Goal: Task Accomplishment & Management: Use online tool/utility

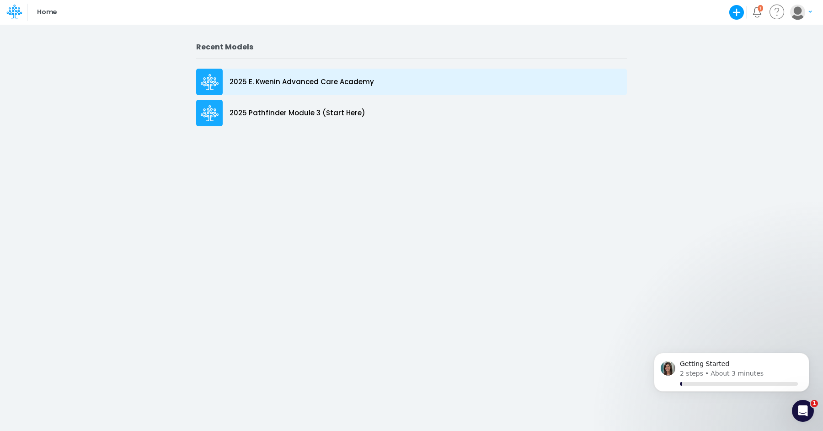
click at [356, 86] on p "2025 E. Kwenin Advanced Care Academy" at bounding box center [301, 82] width 144 height 11
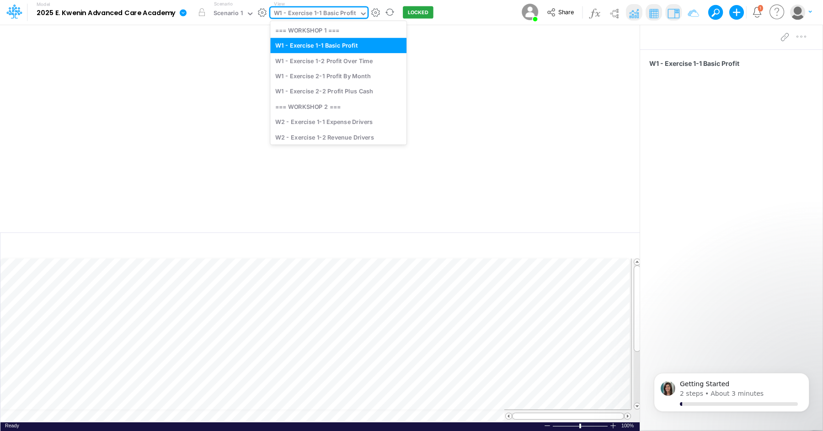
click at [361, 15] on icon at bounding box center [363, 14] width 8 height 8
click at [348, 126] on div "W2 - Exercise 1-1 Expense Drivers" at bounding box center [338, 121] width 136 height 15
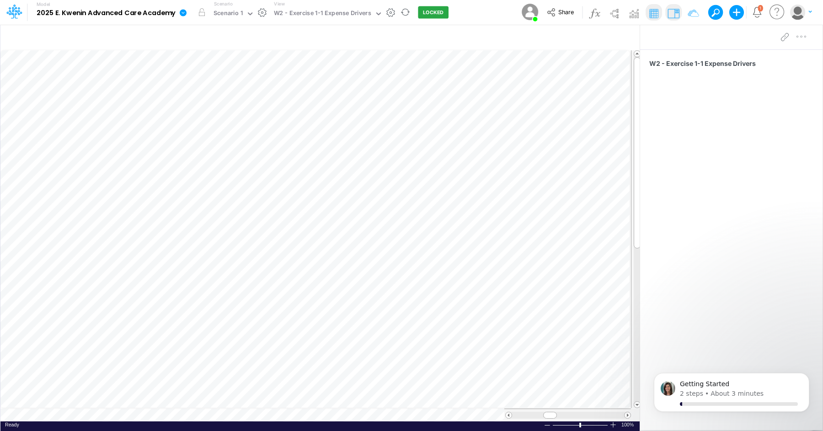
scroll to position [4, 0]
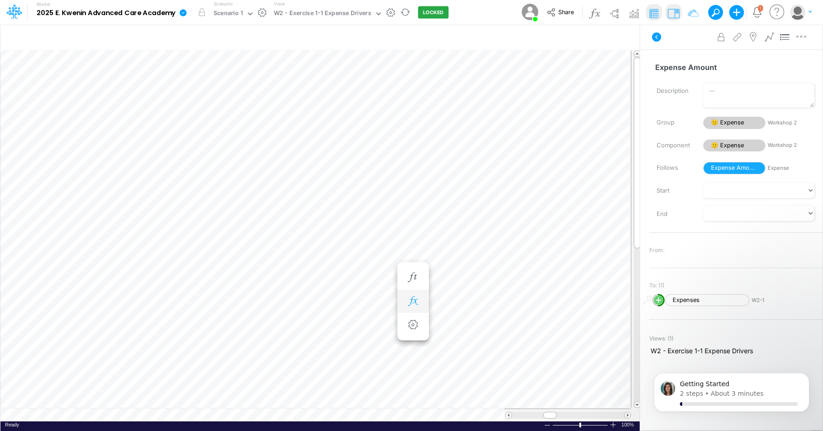
scroll to position [4, 0]
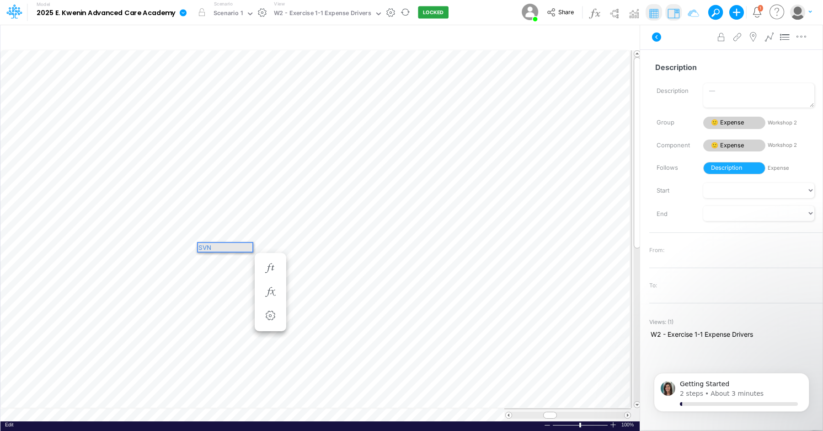
click at [229, 250] on div "SVN" at bounding box center [225, 247] width 54 height 9
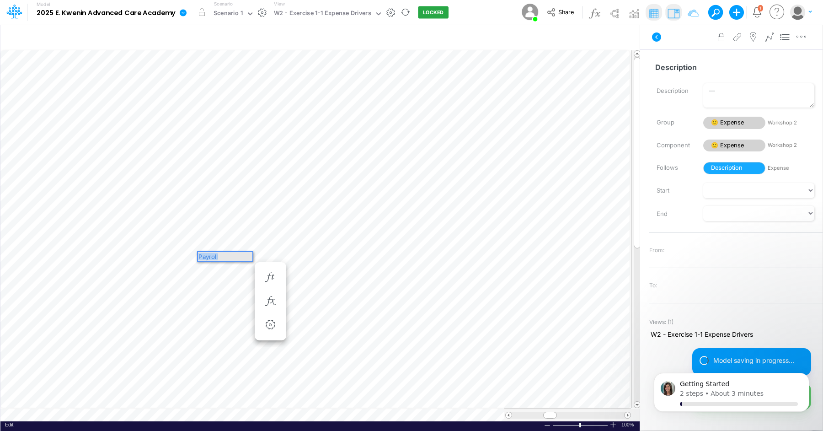
drag, startPoint x: 221, startPoint y: 257, endPoint x: 198, endPoint y: 258, distance: 22.9
click at [198, 258] on div "Payroll" at bounding box center [225, 256] width 54 height 9
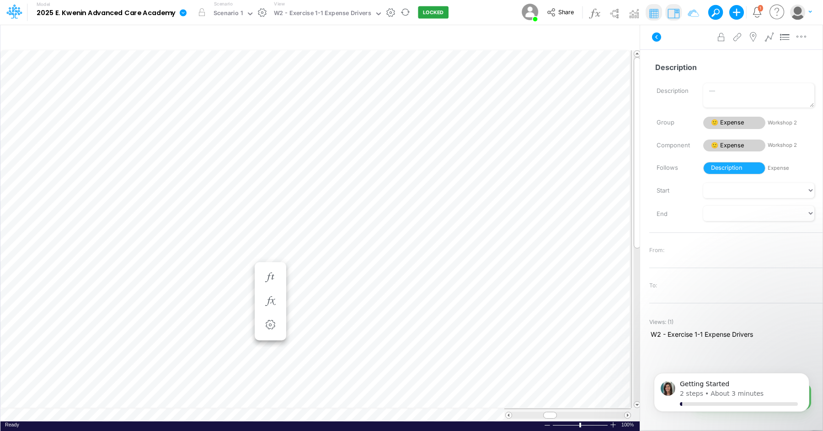
scroll to position [4, 0]
click at [350, 18] on div "W2 - Exercise 1-1 Expense Drivers" at bounding box center [322, 14] width 97 height 11
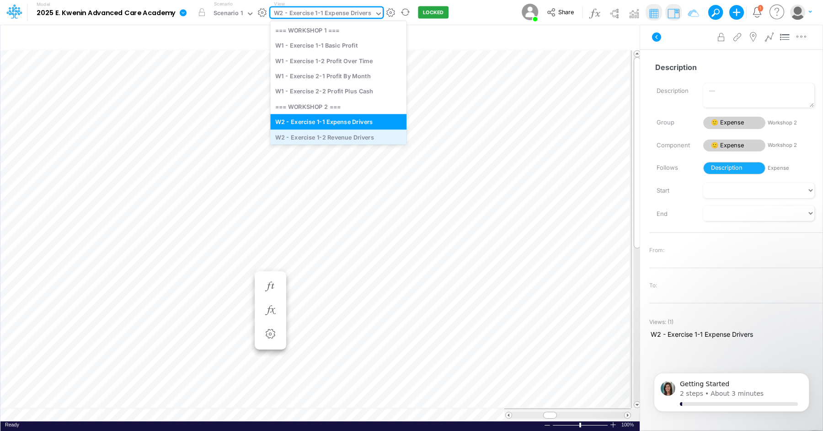
click at [347, 133] on div "W2 - Exercise 1-2 Revenue Drivers" at bounding box center [338, 136] width 136 height 15
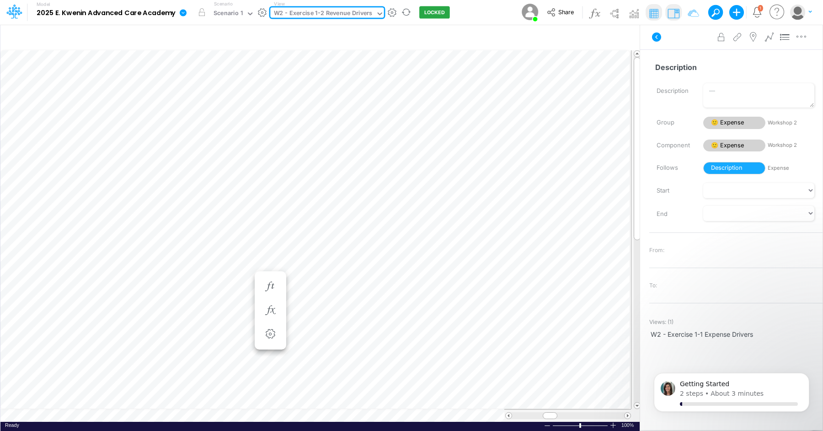
click at [336, 20] on div "W2 - Exercise 1-2 Revenue Drivers" at bounding box center [322, 14] width 105 height 14
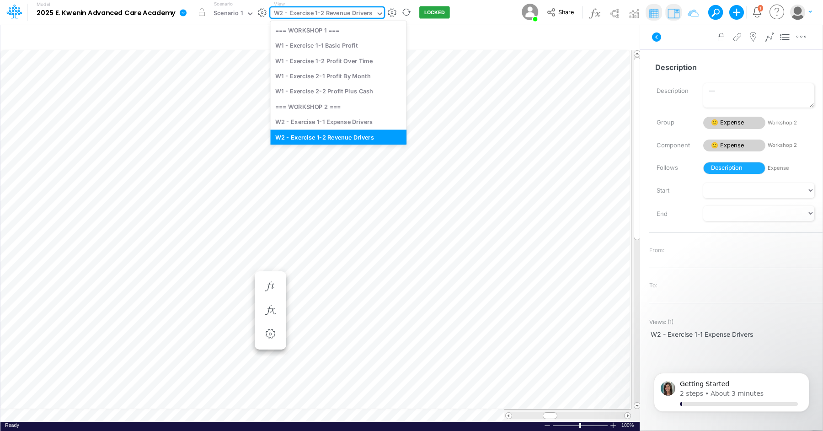
scroll to position [6, 0]
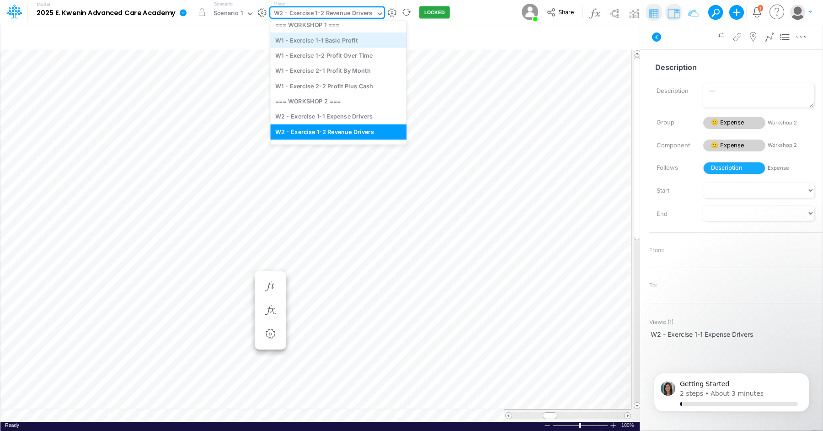
click at [341, 41] on div "W1 - Exercise 1-1 Basic Profit" at bounding box center [338, 39] width 136 height 15
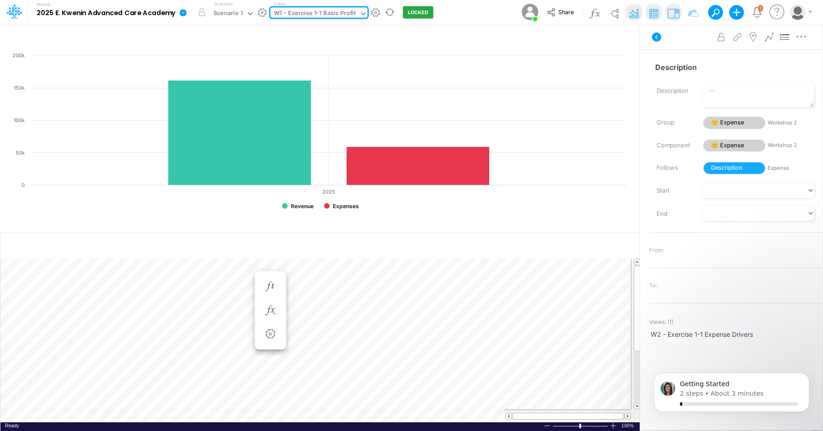
click at [340, 19] on div "W1 - Exercise 1-1 Basic Profit" at bounding box center [315, 14] width 82 height 11
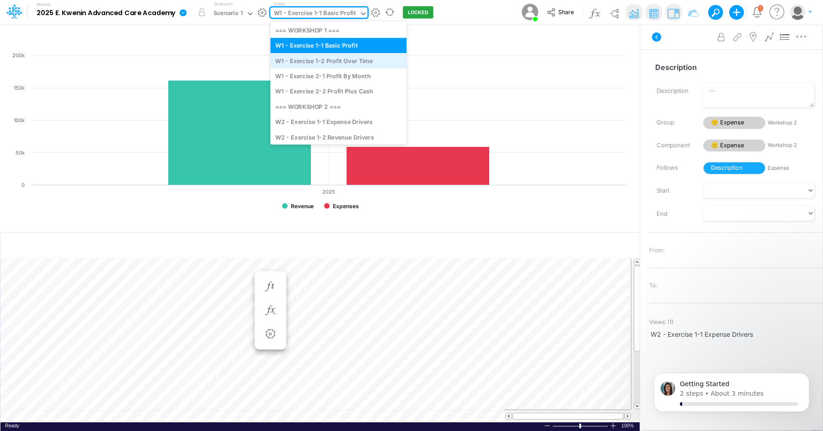
click at [340, 62] on div "W1 - Exercise 1-2 Profit Over Time" at bounding box center [338, 60] width 136 height 15
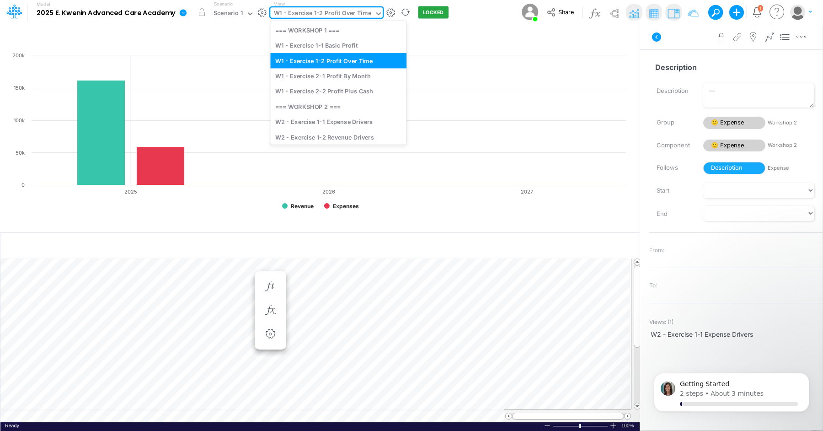
click at [353, 11] on div "W1 - Exercise 1-2 Profit Over Time" at bounding box center [322, 14] width 97 height 11
click at [354, 80] on div "W1 - Exercise 2-1 Profit By Month" at bounding box center [338, 75] width 136 height 15
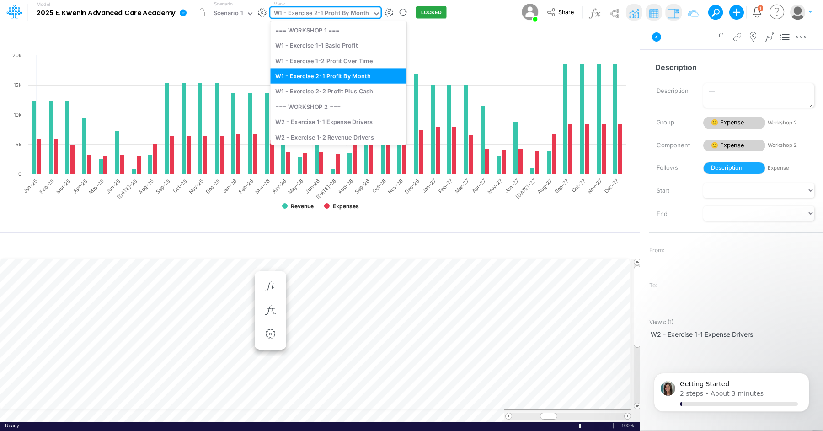
click at [334, 19] on div "W1 - Exercise 2-1 Profit By Month" at bounding box center [322, 14] width 96 height 11
click at [350, 124] on div "W2 - Exercise 1-1 Expense Drivers" at bounding box center [338, 121] width 136 height 15
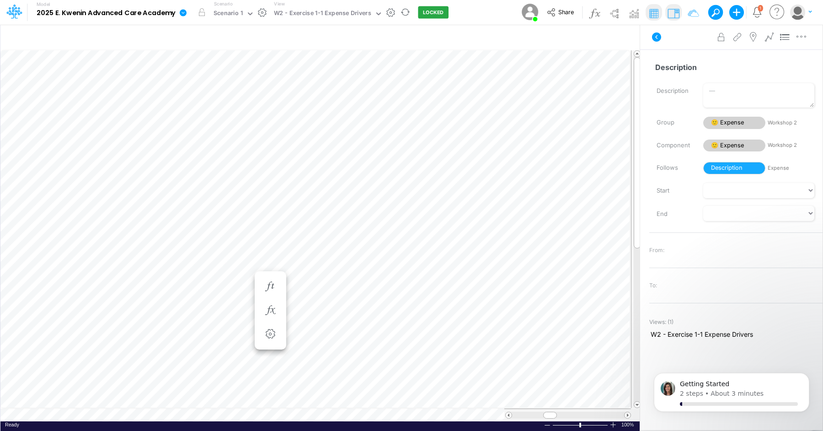
scroll to position [4, 0]
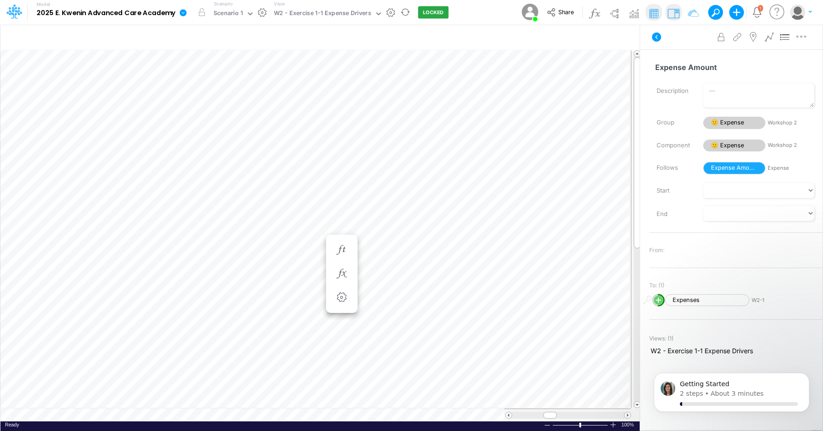
scroll to position [4, 0]
click at [301, 246] on icon "button" at bounding box center [306, 250] width 14 height 10
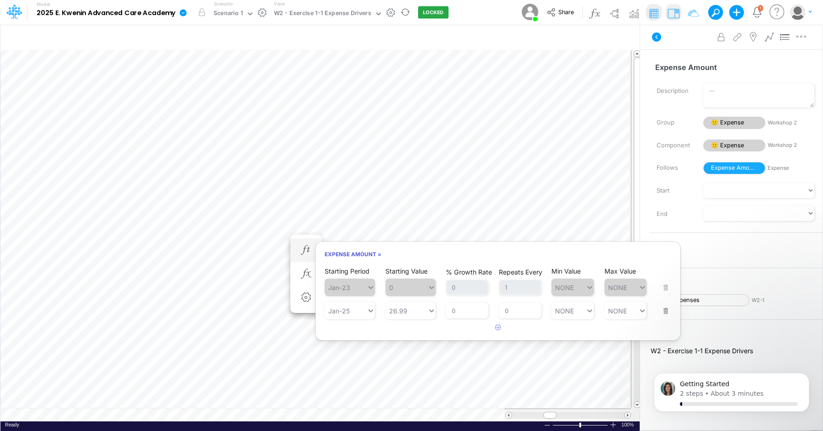
click at [373, 289] on span "Jan-23" at bounding box center [350, 286] width 50 height 17
click at [373, 290] on div "Starting Period Jan-25" at bounding box center [350, 304] width 50 height 29
click at [373, 312] on icon at bounding box center [371, 310] width 8 height 9
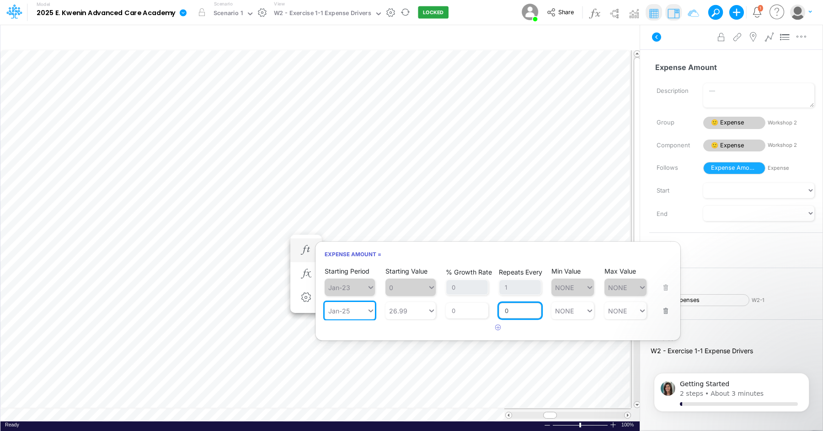
click at [521, 311] on input "0" at bounding box center [520, 311] width 43 height 16
type input "1"
type input "NONE"
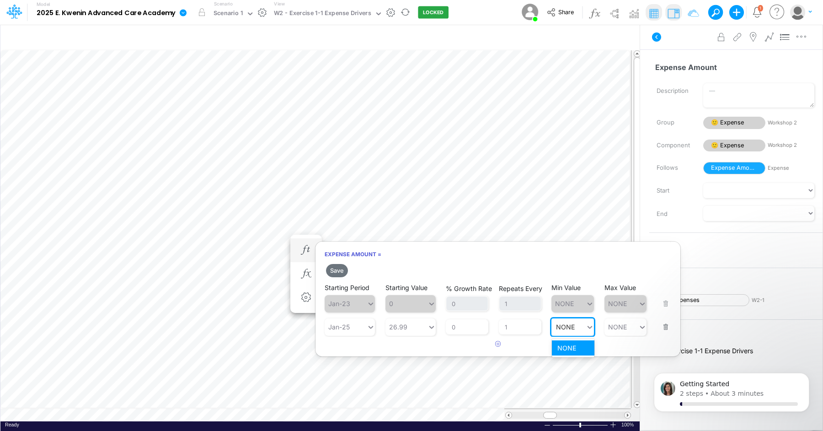
click at [592, 314] on div "Min Value option NONE focused, 1 of 1. 1 result available for search term NONE.…" at bounding box center [572, 321] width 43 height 29
click at [569, 350] on div "NONE" at bounding box center [573, 347] width 43 height 15
click at [341, 270] on button "Save" at bounding box center [337, 270] width 22 height 13
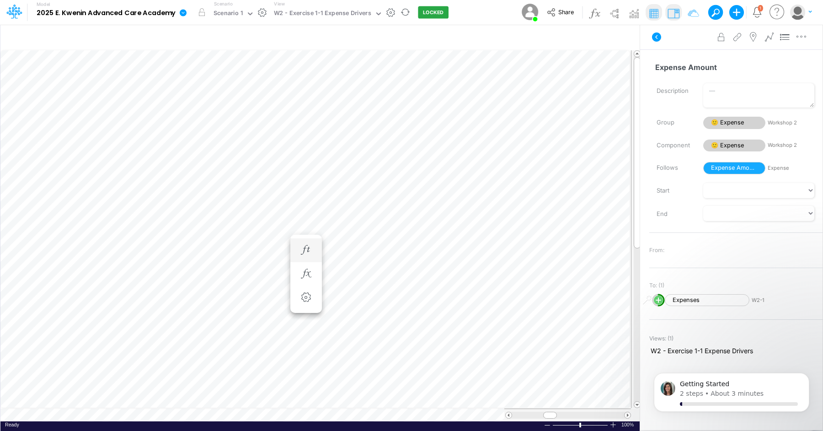
scroll to position [4, 0]
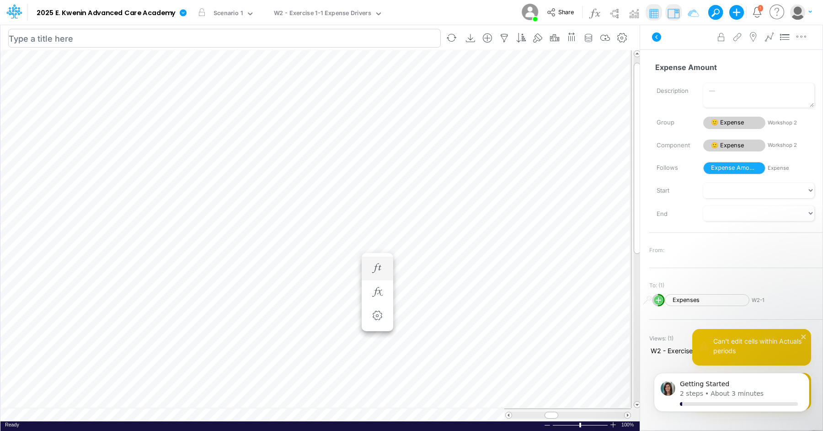
scroll to position [4, 10]
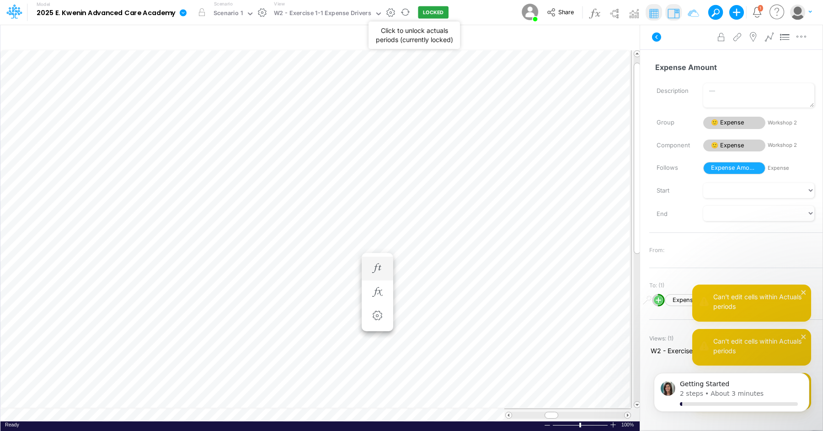
click at [424, 13] on button "LOCKED" at bounding box center [433, 12] width 31 height 12
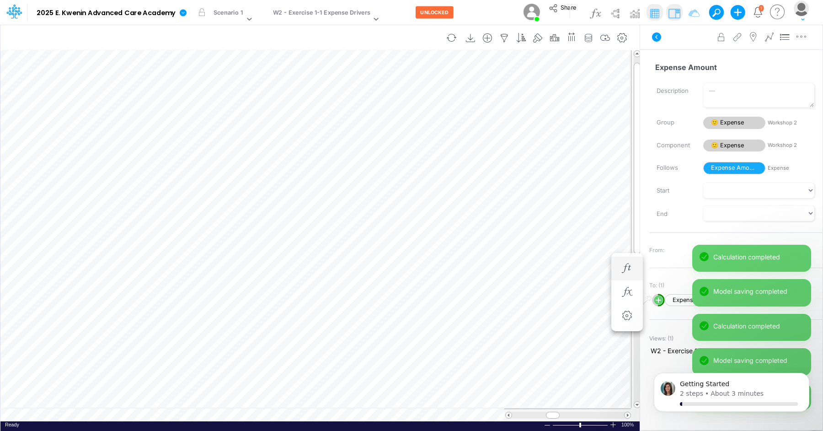
scroll to position [0, 0]
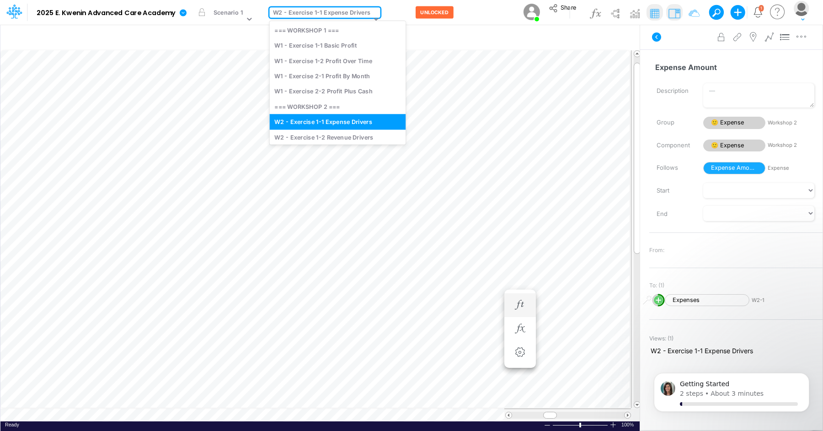
click at [344, 11] on div "W2 - Exercise 1-1 Expense Drivers" at bounding box center [321, 13] width 97 height 11
click at [352, 135] on div "W2 - Exercise 1-2 Revenue Drivers" at bounding box center [338, 136] width 136 height 15
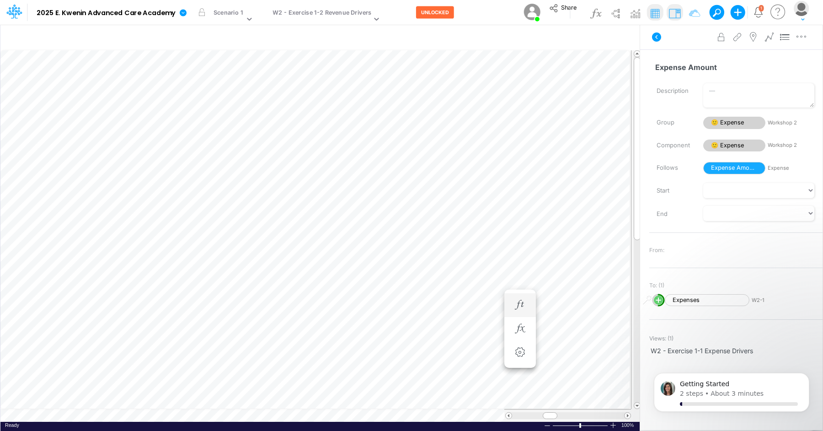
scroll to position [4, 0]
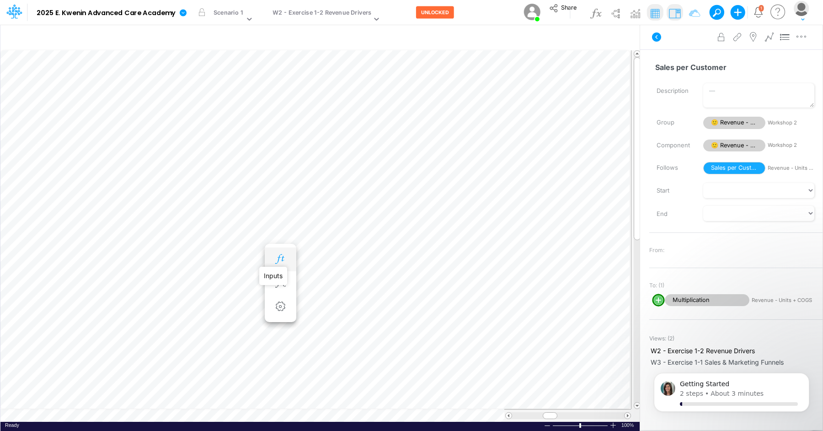
click at [279, 259] on icon "button" at bounding box center [280, 259] width 14 height 10
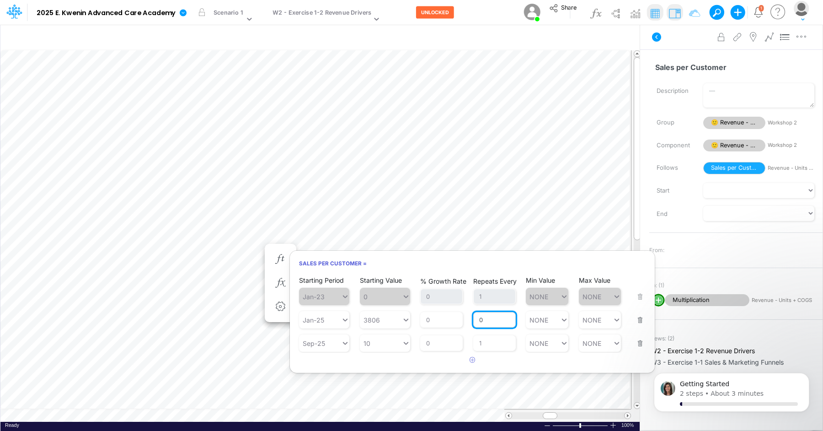
click at [494, 318] on input "0" at bounding box center [494, 320] width 43 height 16
type input "1"
type input "NONE"
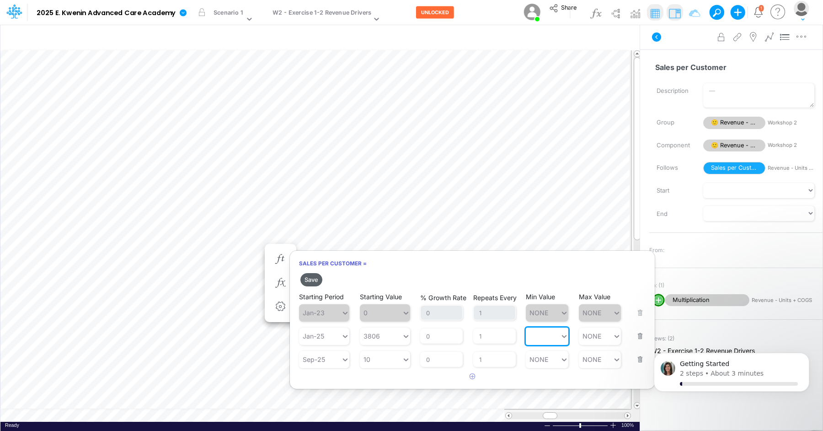
click at [319, 280] on button "Save" at bounding box center [311, 279] width 22 height 13
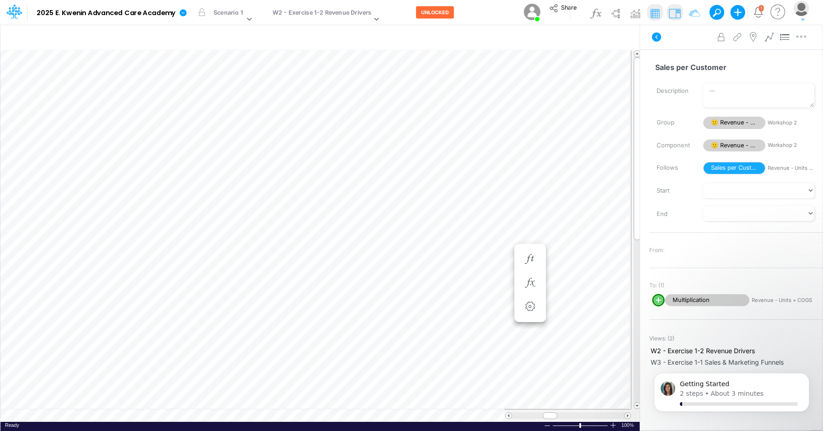
scroll to position [4, 0]
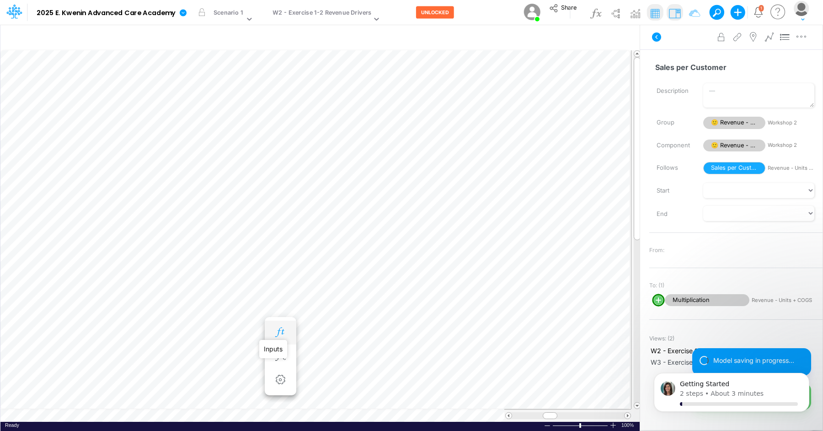
click at [277, 330] on icon "button" at bounding box center [280, 332] width 14 height 10
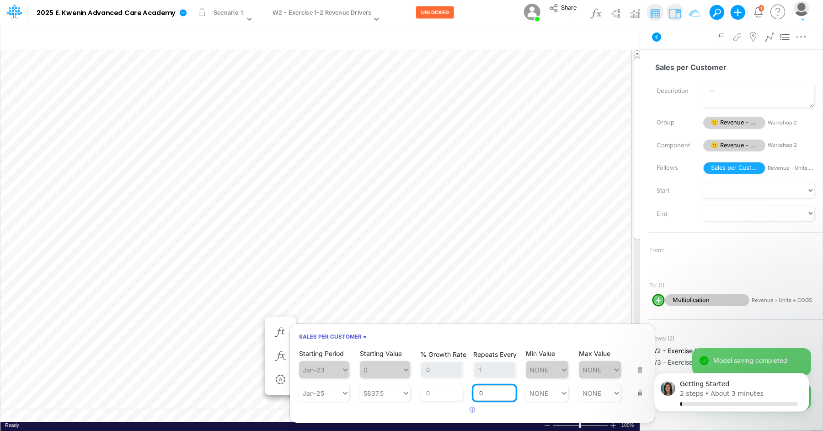
click at [490, 389] on input "0" at bounding box center [494, 393] width 43 height 16
type input "1"
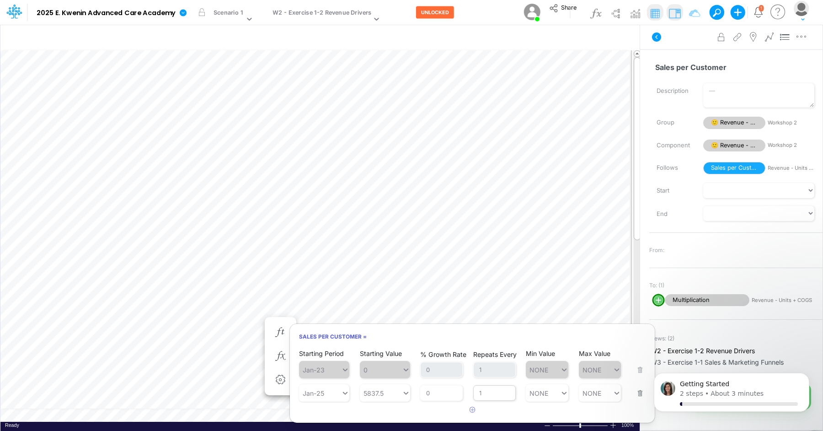
type input "NONE"
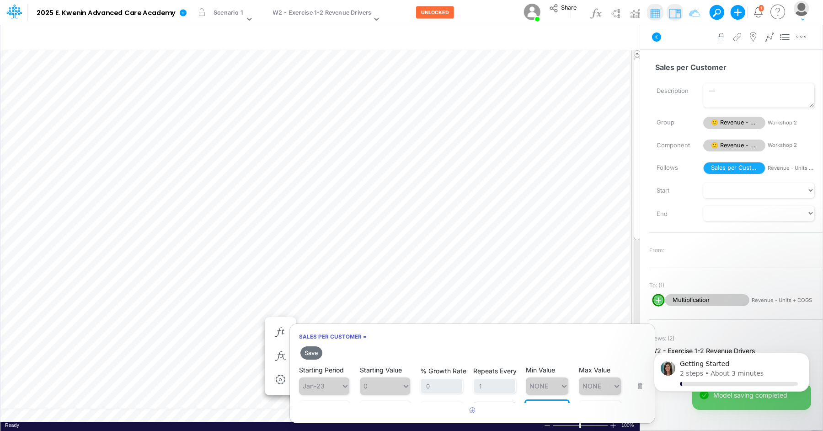
scroll to position [16, 0]
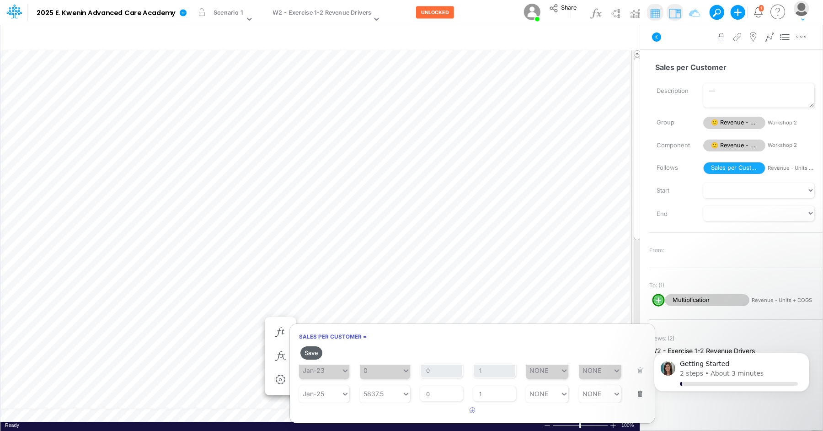
click at [319, 348] on button "Save" at bounding box center [311, 352] width 22 height 13
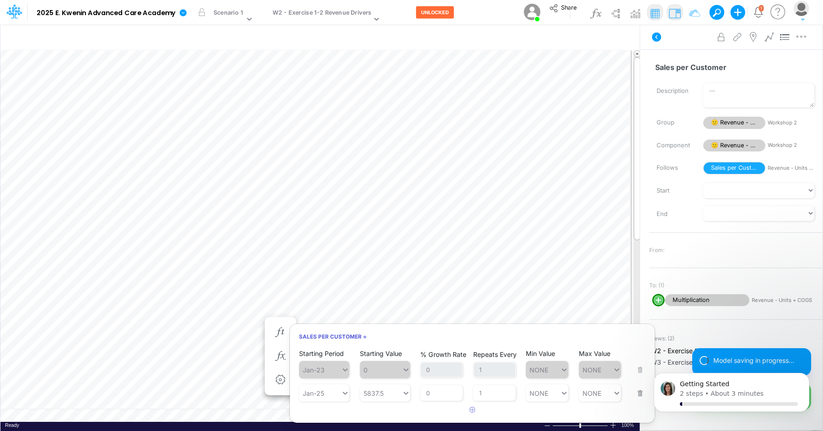
scroll to position [4, 0]
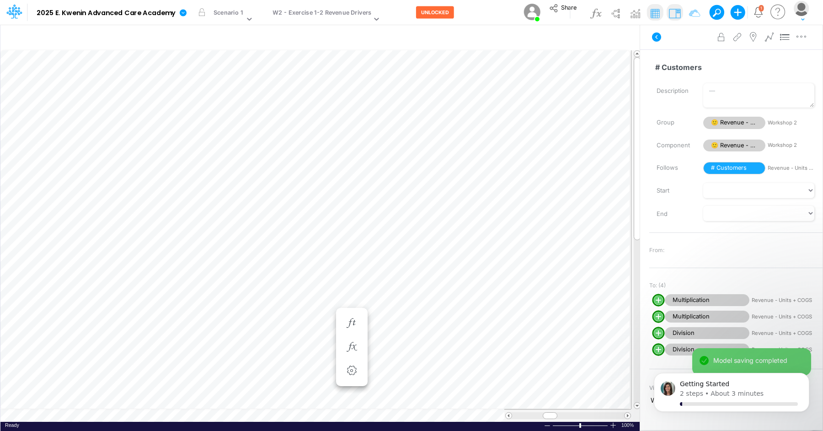
scroll to position [4, 0]
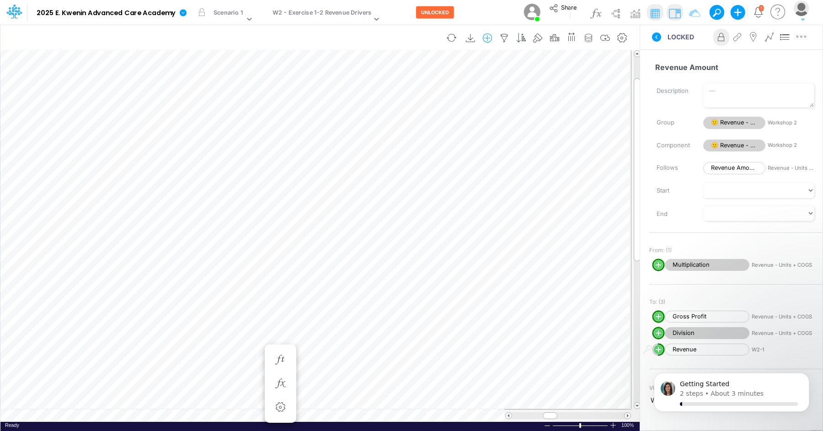
click at [493, 43] on button "button" at bounding box center [487, 38] width 17 height 18
click at [474, 93] on p "Revenue - Units + COGS" at bounding box center [434, 91] width 81 height 11
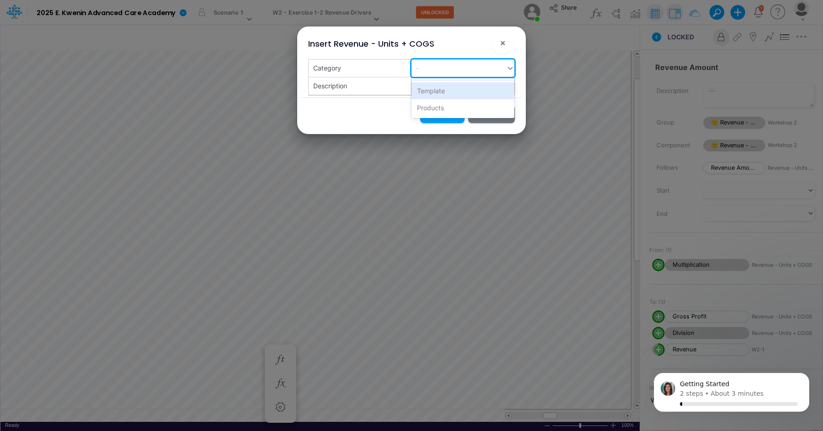
click at [477, 72] on div "-" at bounding box center [458, 67] width 95 height 15
click at [464, 107] on div "Products" at bounding box center [462, 107] width 103 height 17
click at [450, 114] on button "Insert" at bounding box center [442, 114] width 44 height 18
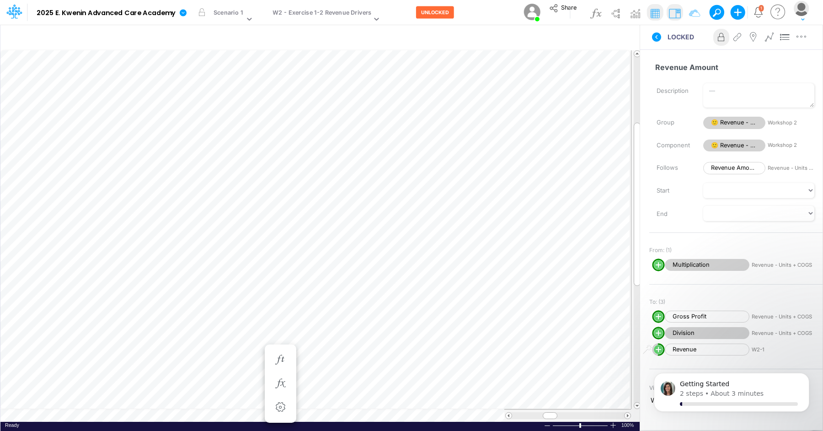
scroll to position [4, 0]
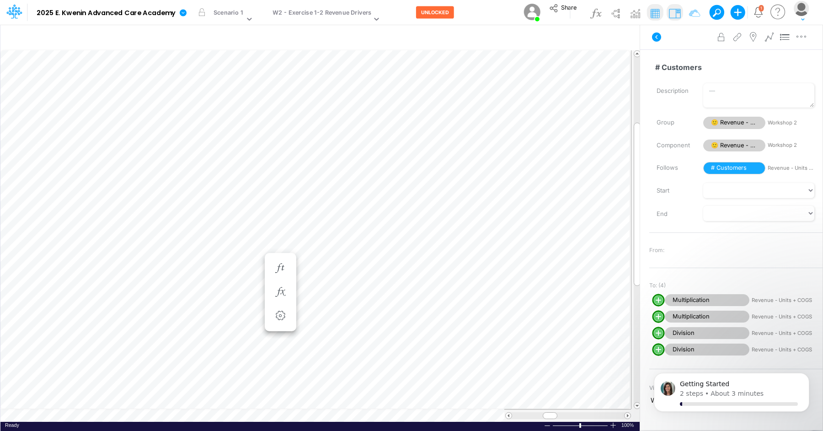
scroll to position [4, 0]
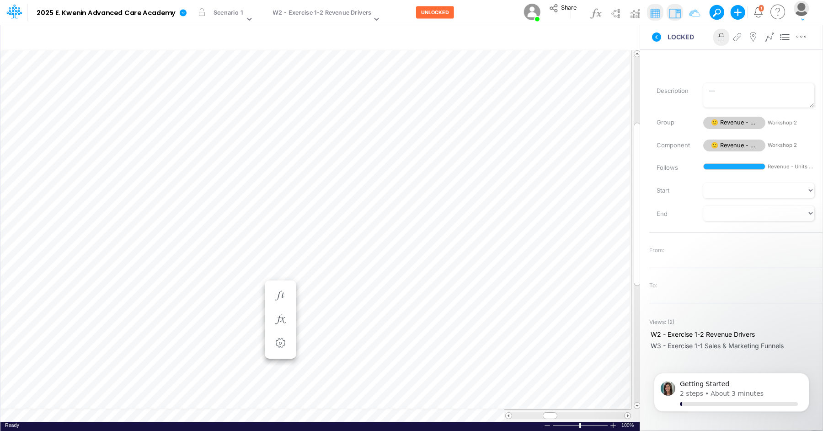
scroll to position [4, 0]
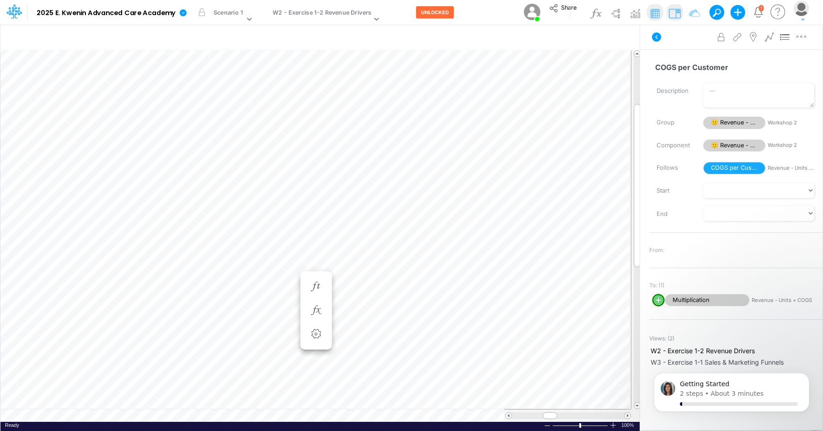
scroll to position [4, 0]
click at [272, 309] on button "button" at bounding box center [280, 314] width 17 height 18
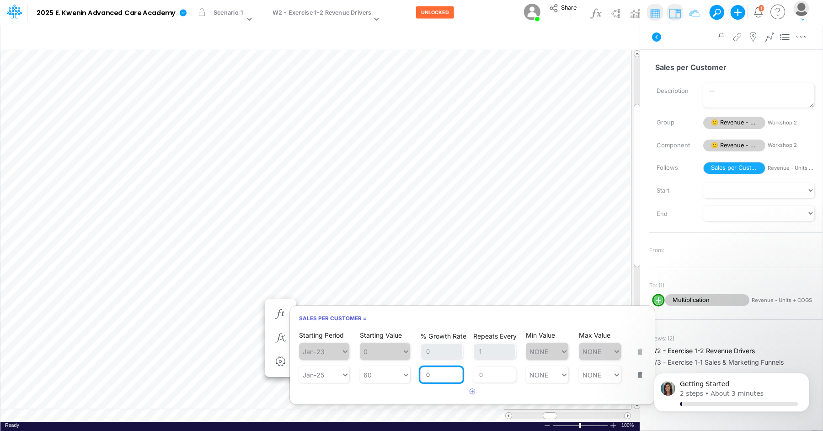
click at [444, 377] on input "0" at bounding box center [441, 375] width 43 height 16
type input "1"
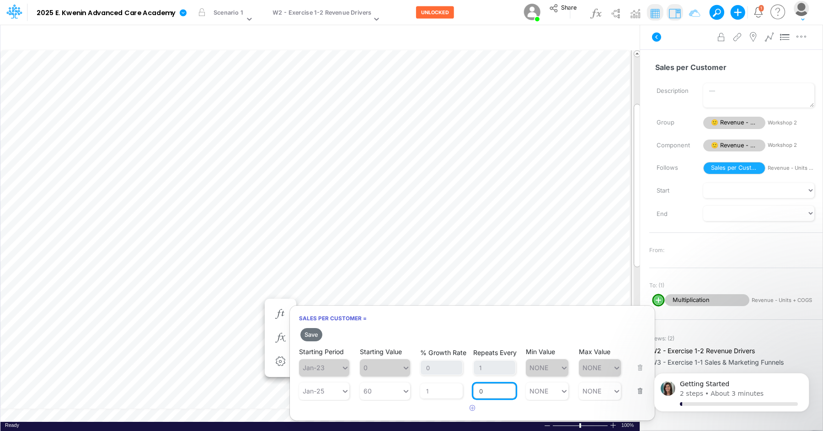
click at [490, 374] on div "Repeats Every 0" at bounding box center [494, 385] width 43 height 27
type input "1"
click at [445, 393] on input "1" at bounding box center [441, 391] width 43 height 16
type input "12.5"
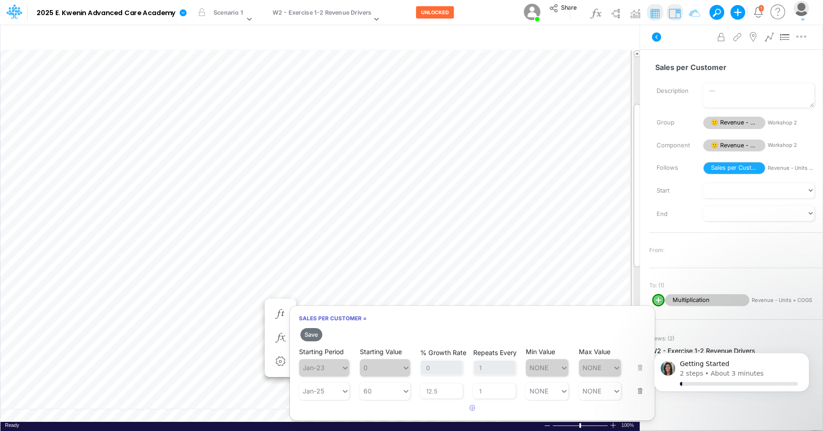
type input "NONE"
click at [311, 332] on button "Save" at bounding box center [311, 334] width 22 height 13
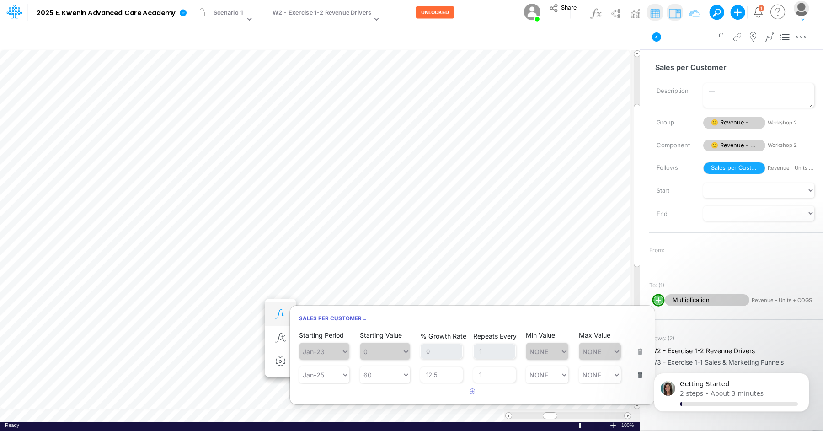
click at [277, 314] on icon "button" at bounding box center [280, 314] width 14 height 10
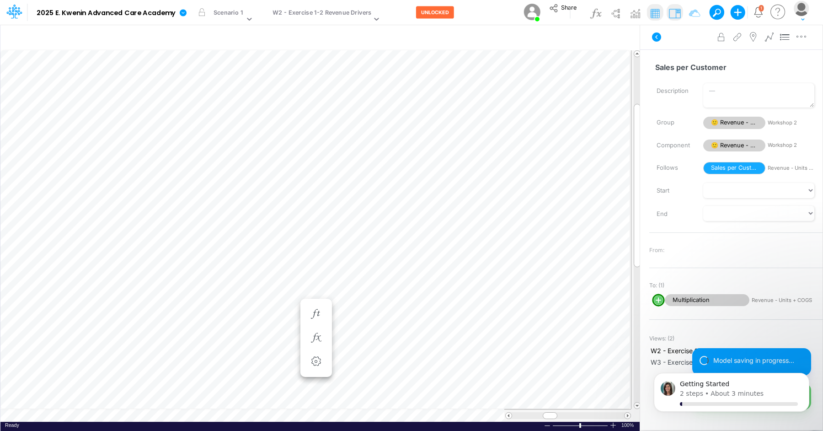
scroll to position [4, 0]
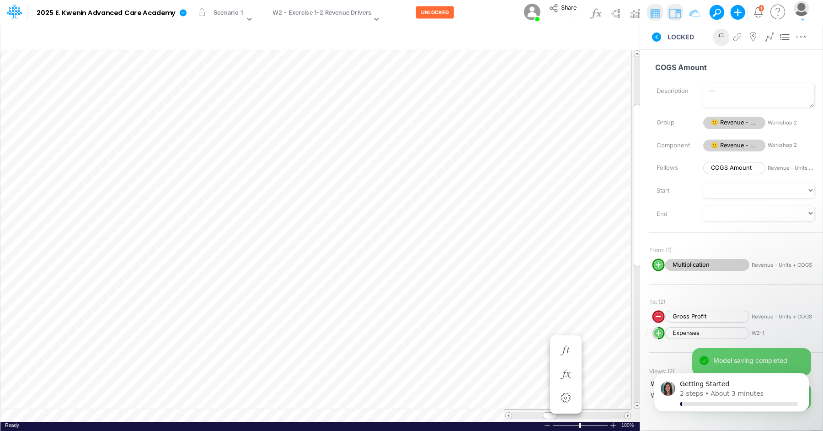
scroll to position [4, 0]
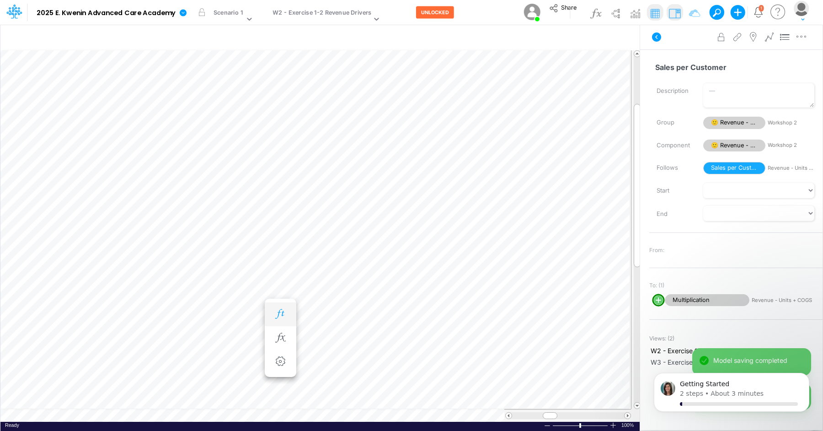
click at [277, 309] on icon "button" at bounding box center [280, 314] width 14 height 10
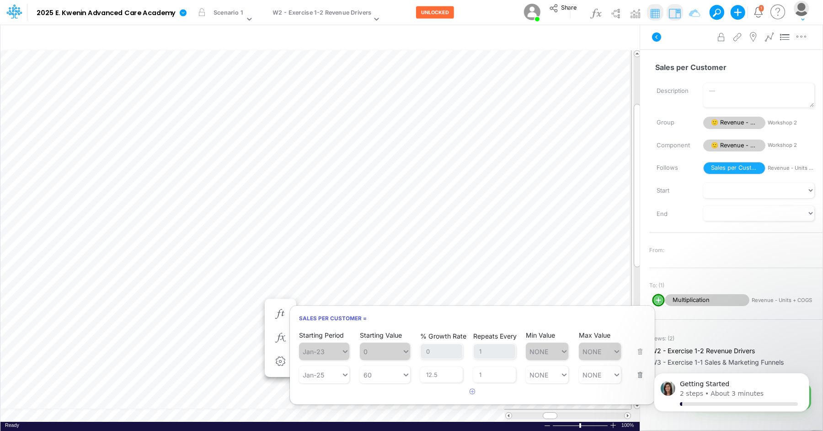
click at [640, 376] on button "button" at bounding box center [637, 369] width 12 height 25
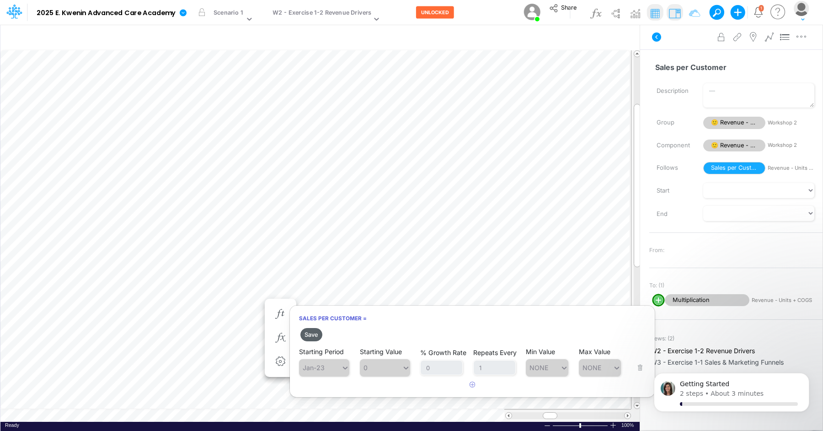
click at [311, 330] on button "Save" at bounding box center [311, 334] width 22 height 13
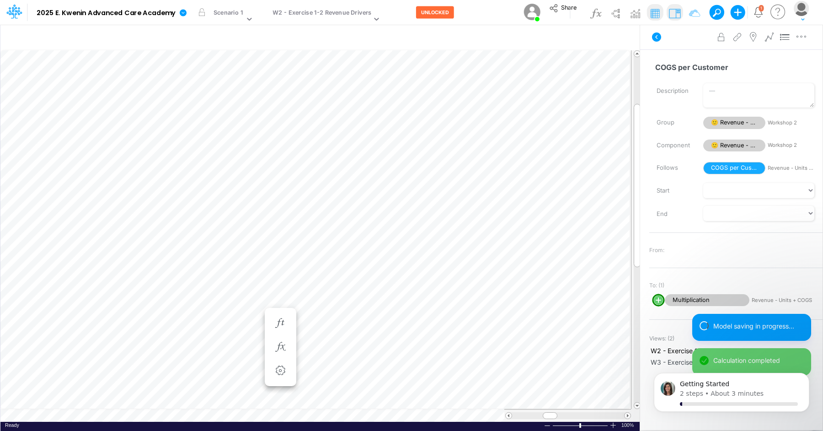
scroll to position [4, 0]
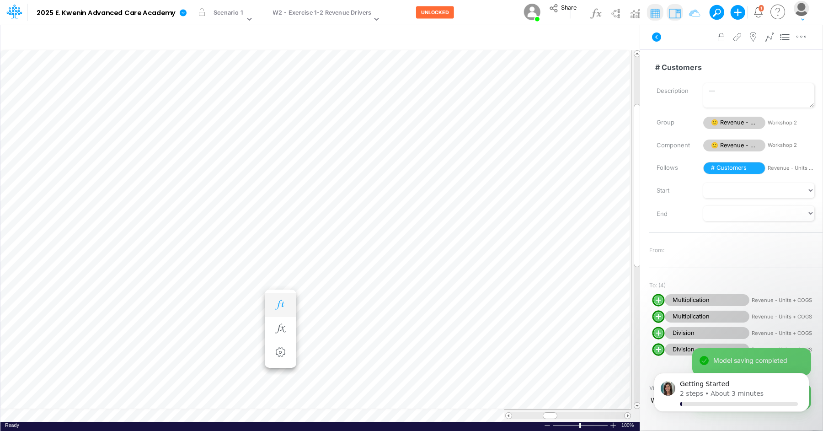
click at [279, 304] on icon "button" at bounding box center [280, 305] width 14 height 10
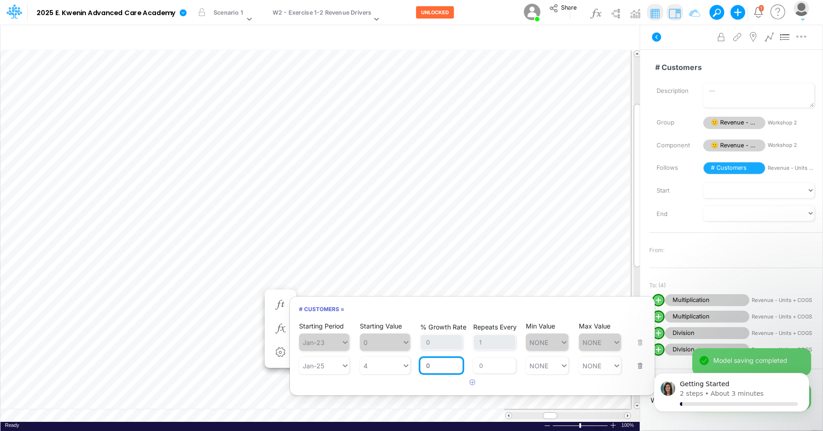
click at [447, 368] on input "0" at bounding box center [441, 365] width 43 height 16
type input "12.5"
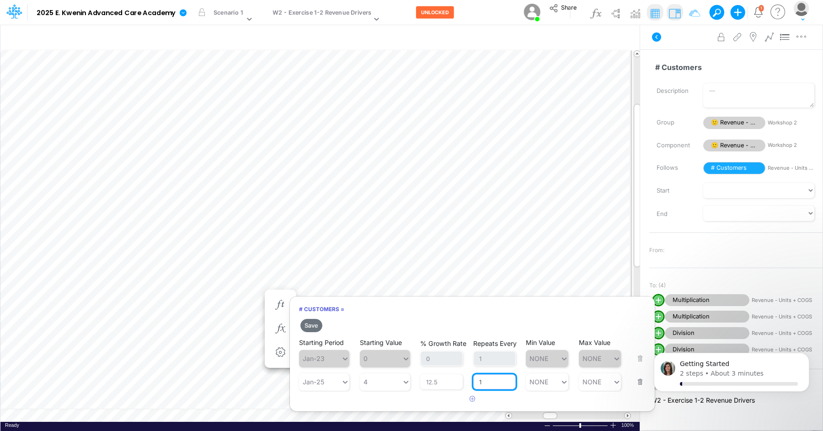
type input "1"
click at [640, 382] on button "button" at bounding box center [637, 375] width 12 height 25
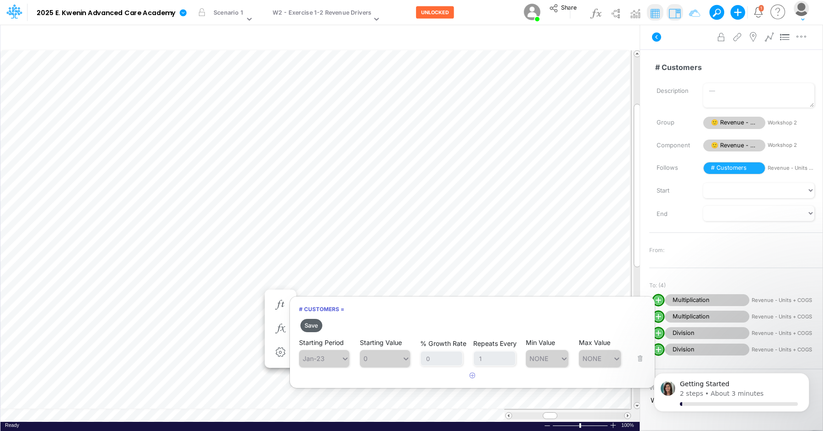
click at [317, 328] on button "Save" at bounding box center [311, 325] width 22 height 13
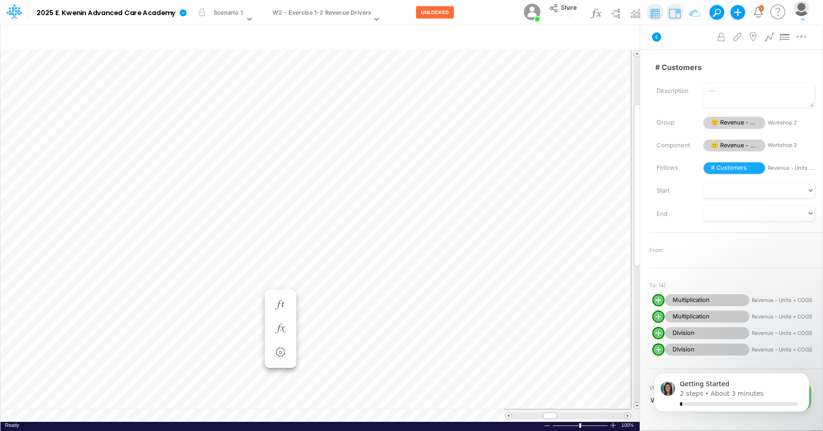
scroll to position [4, 0]
click at [281, 301] on icon "button" at bounding box center [280, 305] width 14 height 10
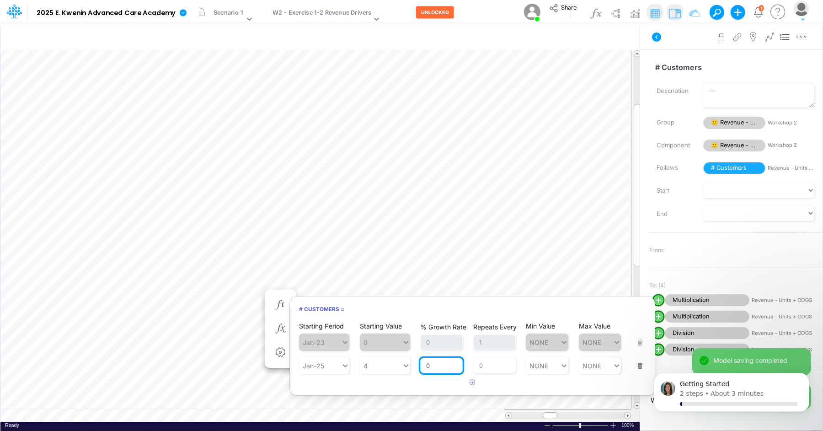
click at [444, 368] on input "0" at bounding box center [441, 365] width 43 height 16
type input "12.5"
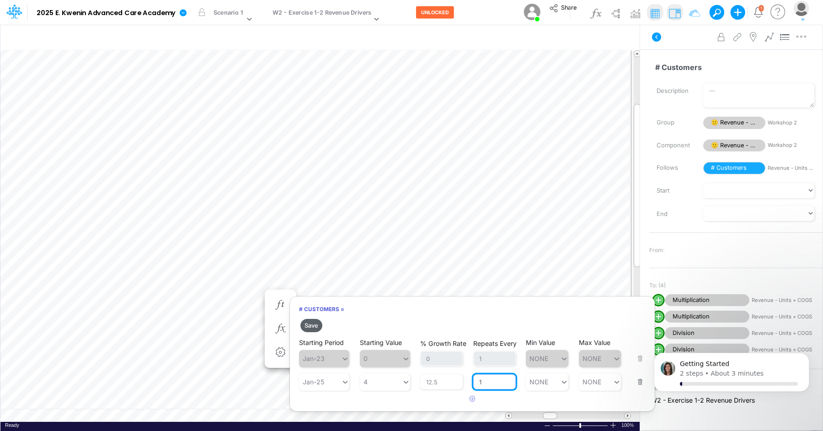
type input "1"
click at [319, 325] on button "Save" at bounding box center [311, 325] width 22 height 13
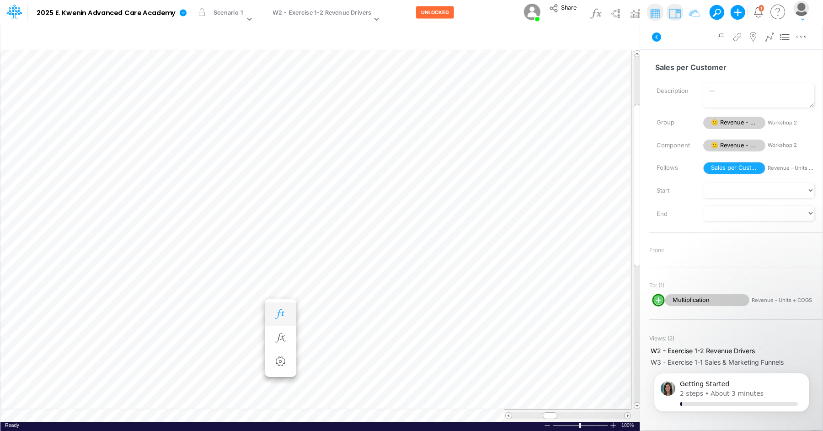
click at [282, 314] on icon "button" at bounding box center [280, 314] width 14 height 10
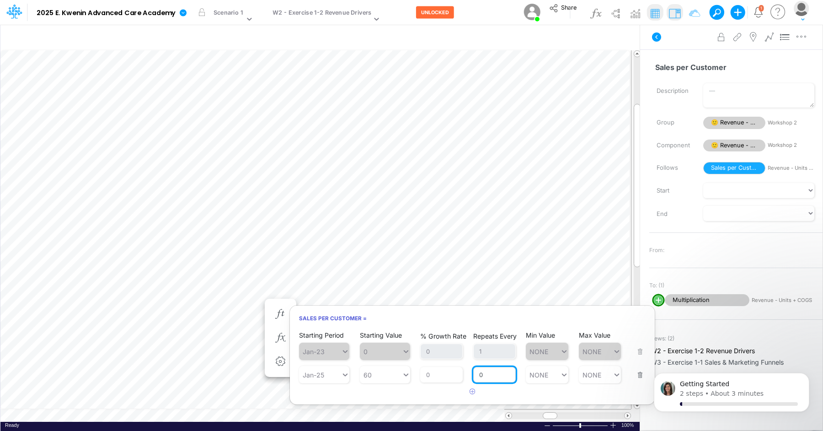
click at [483, 374] on input "0" at bounding box center [494, 375] width 43 height 16
type input "1"
type input "NONE"
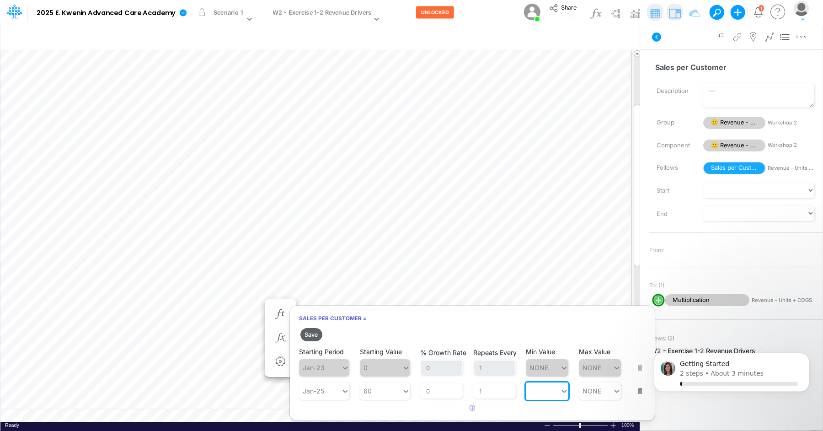
click at [314, 333] on button "Save" at bounding box center [311, 334] width 22 height 13
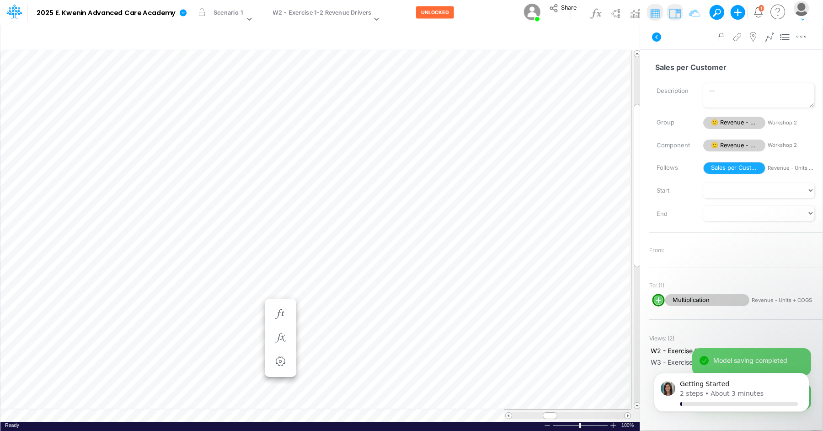
scroll to position [4, 0]
click at [277, 320] on icon "button" at bounding box center [280, 323] width 14 height 10
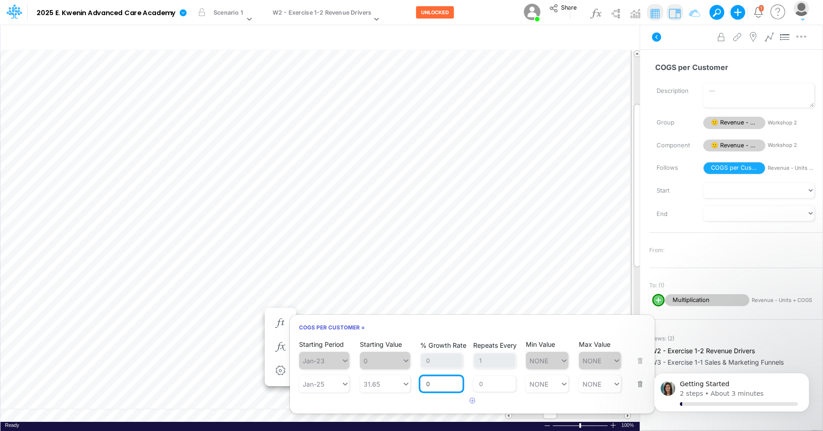
click at [438, 388] on input "0" at bounding box center [441, 384] width 43 height 16
type input "1"
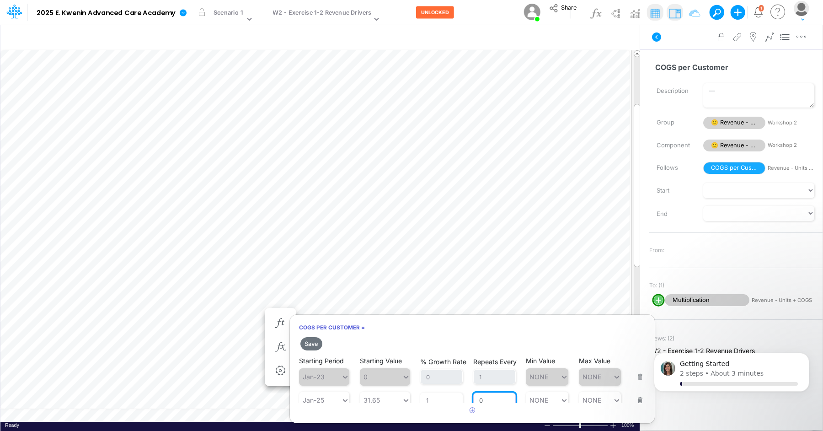
scroll to position [5, 0]
click at [314, 343] on button "Save" at bounding box center [311, 343] width 22 height 13
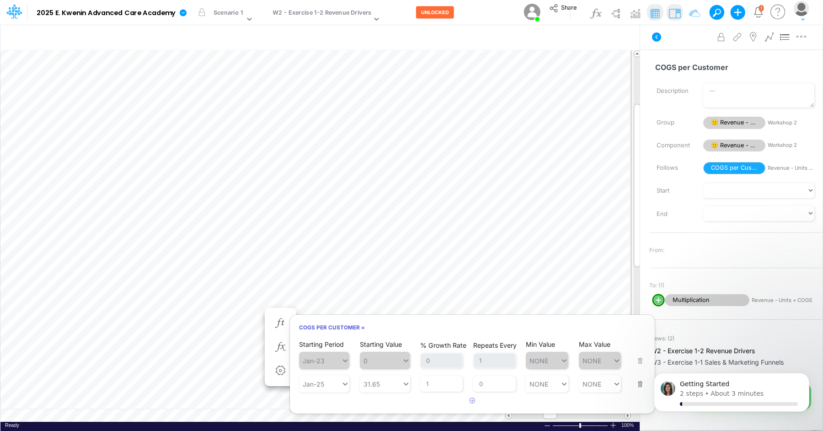
scroll to position [0, 0]
click at [444, 384] on input "1" at bounding box center [441, 384] width 43 height 16
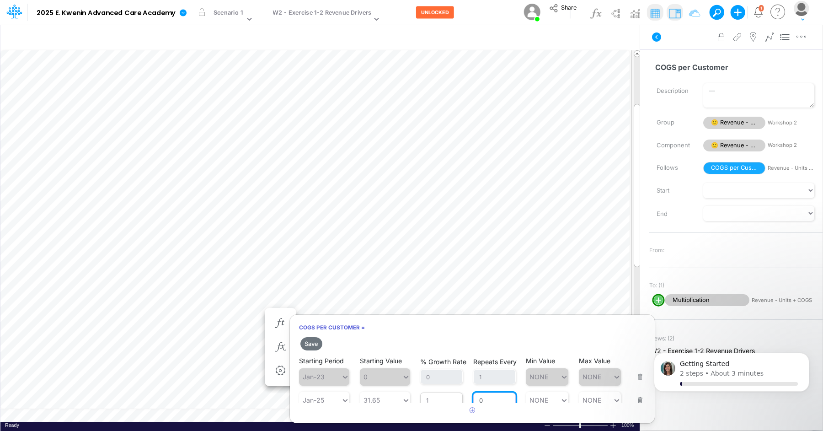
scroll to position [5, 0]
click at [318, 341] on button "Save" at bounding box center [311, 343] width 22 height 13
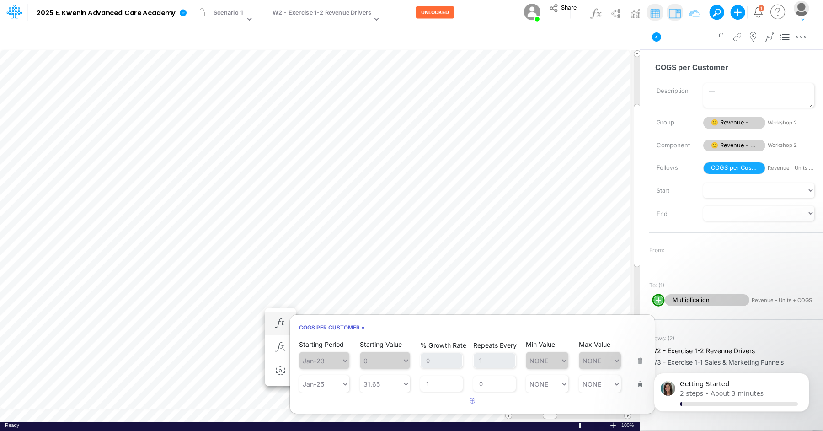
scroll to position [4, 0]
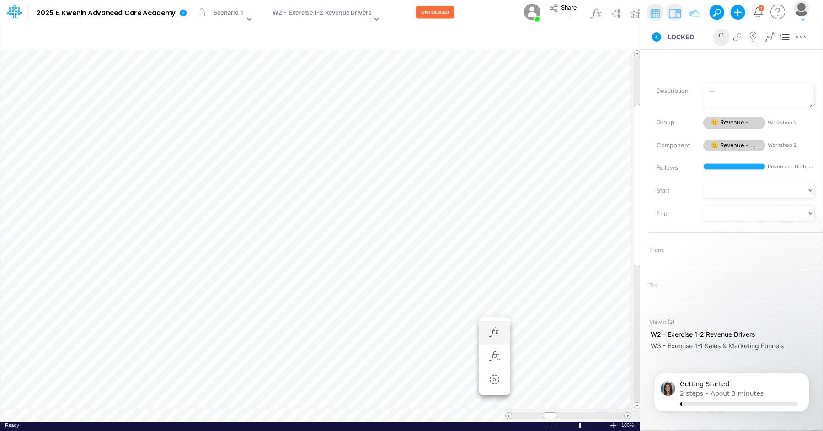
scroll to position [4, 0]
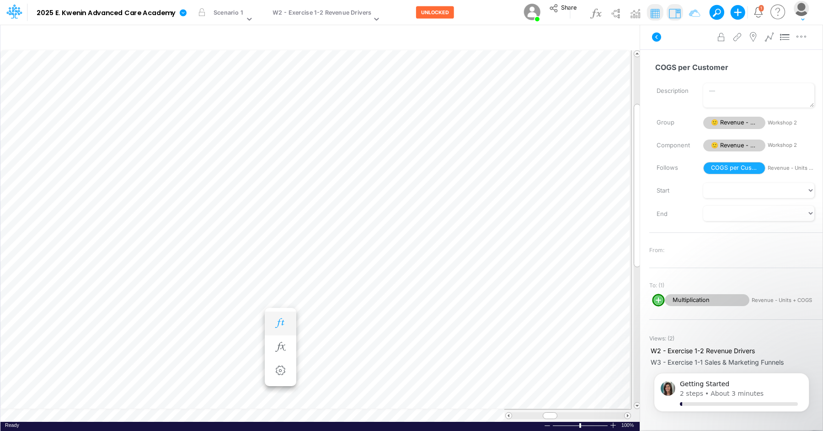
click at [278, 315] on button "button" at bounding box center [280, 323] width 17 height 18
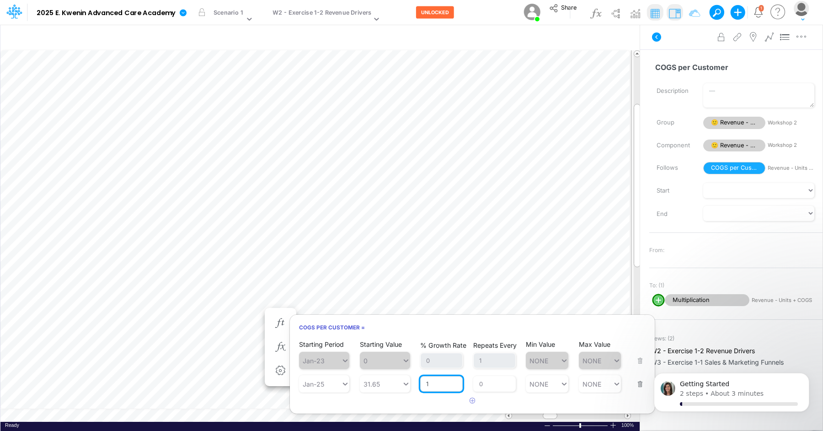
click at [448, 384] on input "1" at bounding box center [441, 384] width 43 height 16
type input "0"
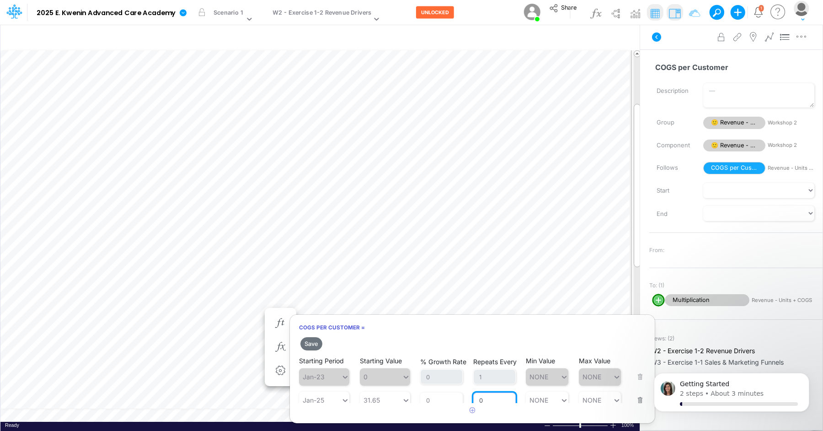
click at [489, 384] on div "Repeats Every 0" at bounding box center [494, 394] width 43 height 27
click at [496, 396] on input "0" at bounding box center [494, 400] width 43 height 16
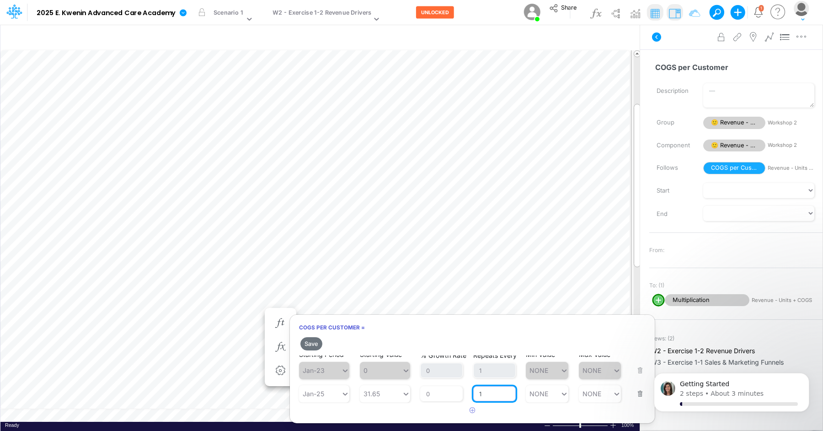
type input "1"
type input "NONE"
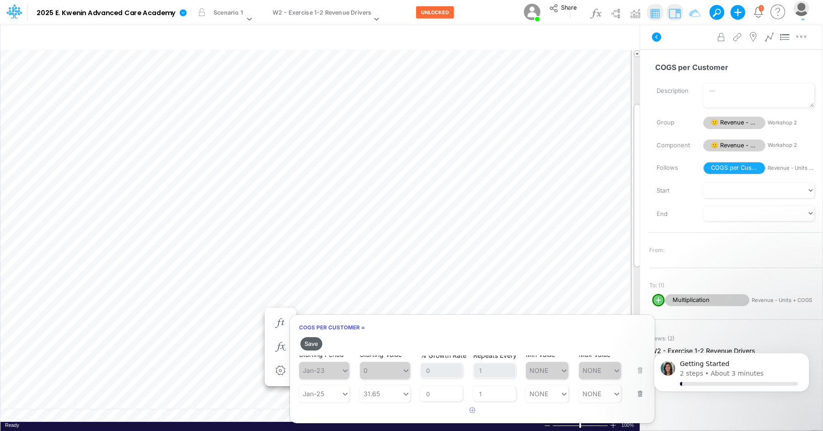
click at [314, 338] on button "Save" at bounding box center [311, 343] width 22 height 13
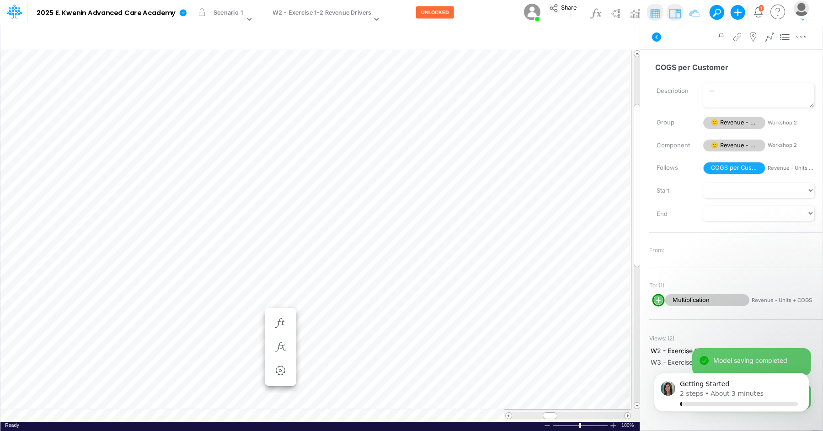
scroll to position [4, 0]
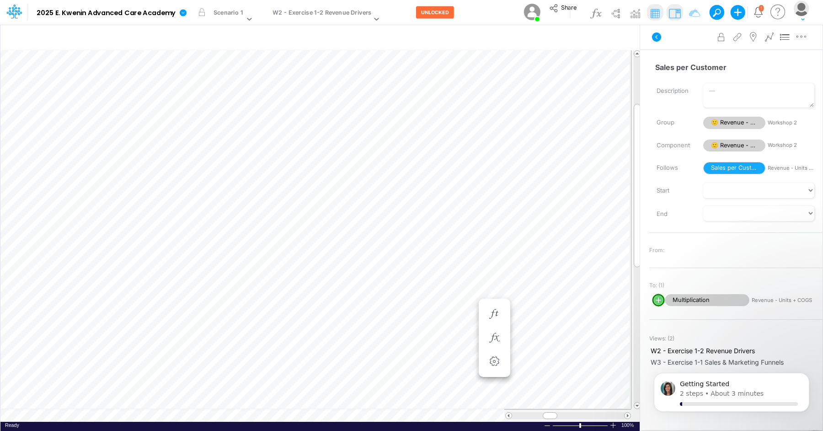
scroll to position [4, 0]
click at [662, 139] on div "Insert child node Variable Constant Group Addition Subtraction Multiplication D…" at bounding box center [411, 227] width 823 height 406
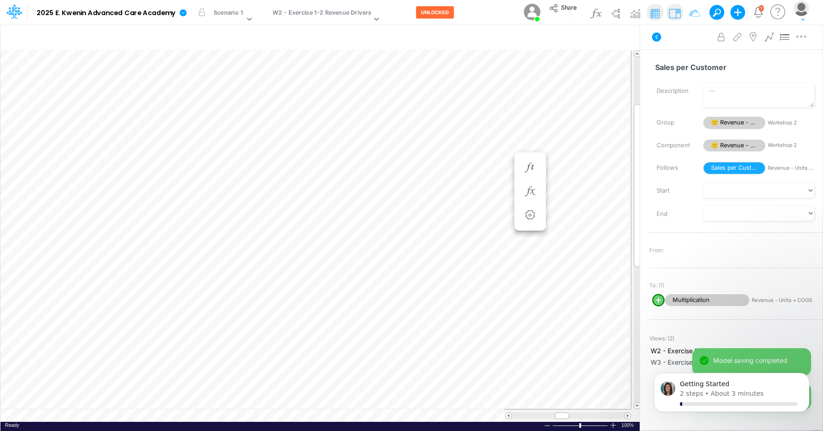
scroll to position [4, 0]
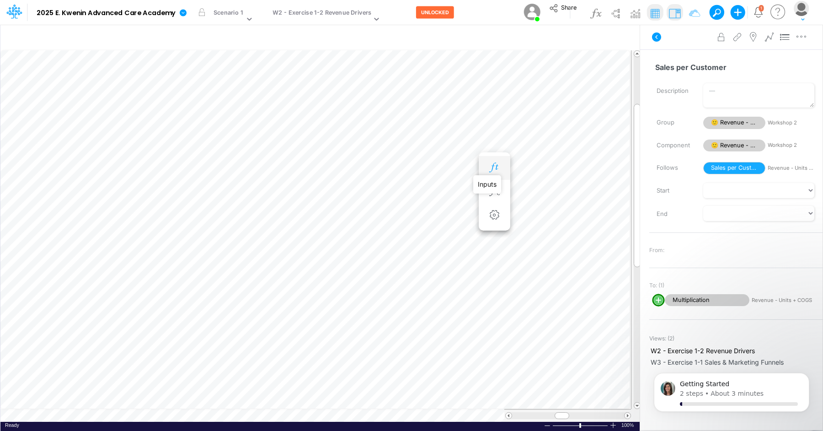
click at [491, 164] on icon "button" at bounding box center [494, 168] width 14 height 10
click at [454, 169] on icon "button" at bounding box center [459, 168] width 14 height 10
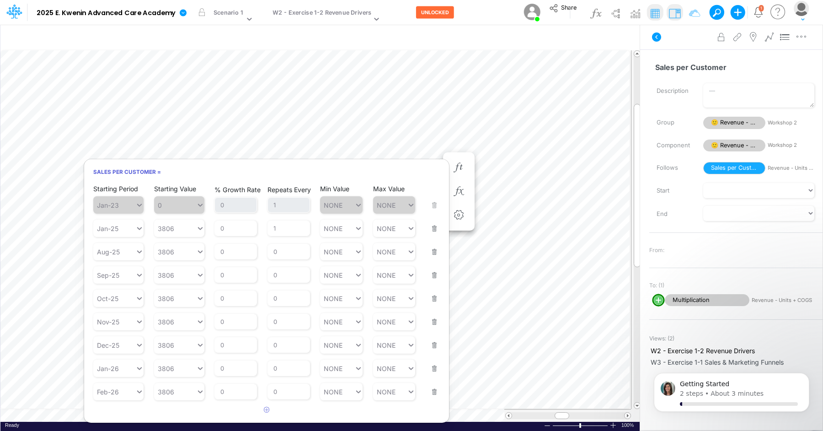
scroll to position [45, 0]
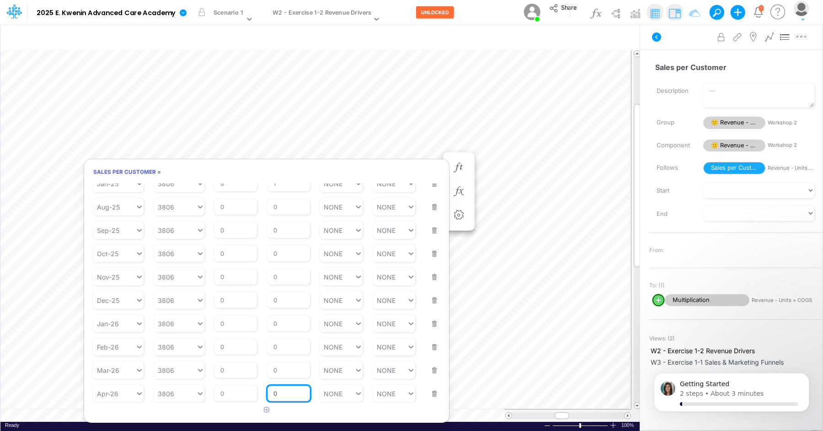
click at [281, 395] on input "0" at bounding box center [288, 393] width 43 height 16
type input "1"
type input "NONE"
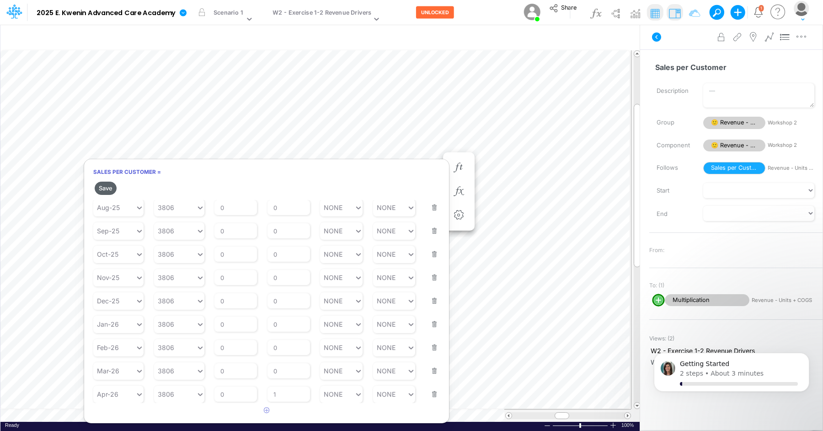
click at [110, 186] on button "Save" at bounding box center [106, 187] width 22 height 13
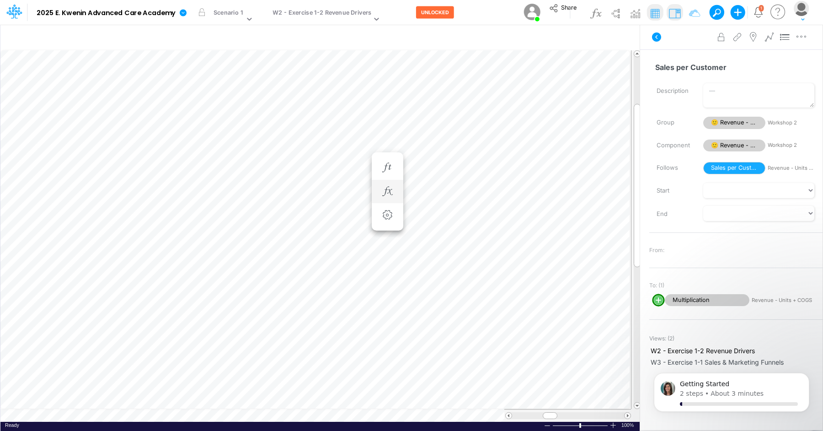
scroll to position [4, 0]
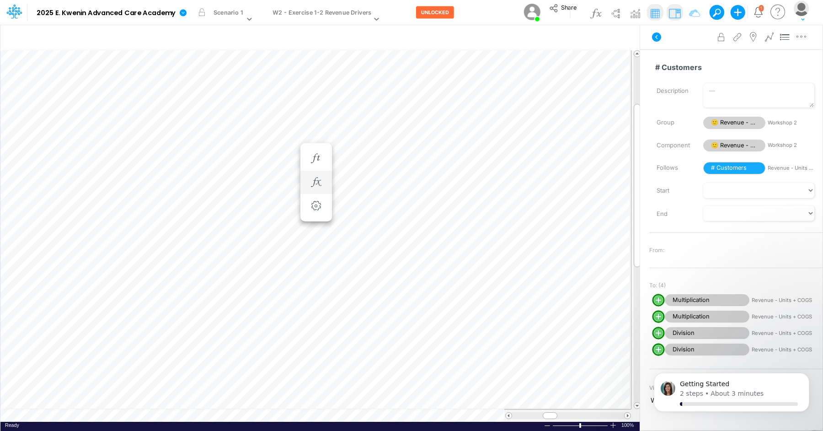
scroll to position [4, 0]
click at [277, 161] on icon "button" at bounding box center [280, 159] width 14 height 10
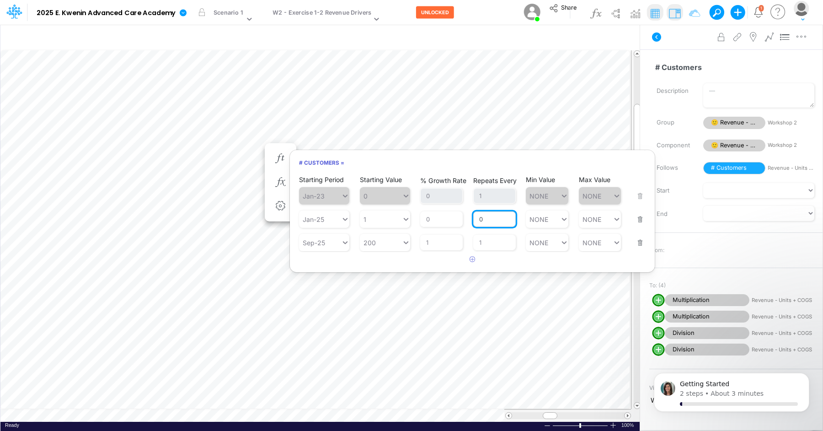
click at [491, 221] on input "0" at bounding box center [494, 219] width 43 height 16
type input "1"
type input "NONE"
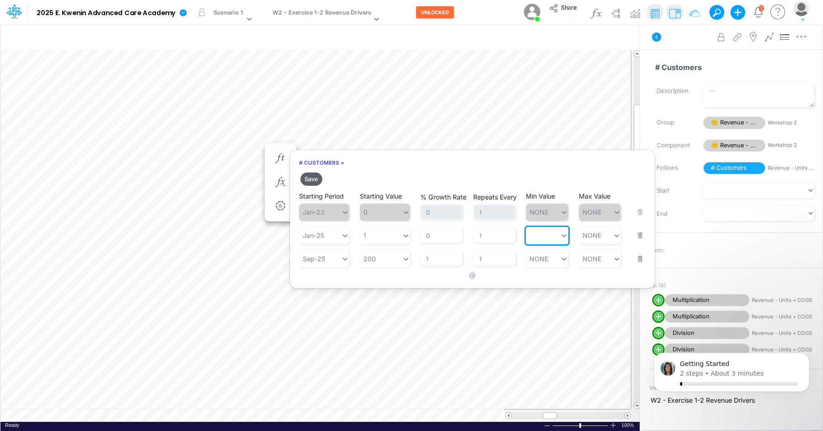
click at [313, 179] on button "Save" at bounding box center [311, 178] width 22 height 13
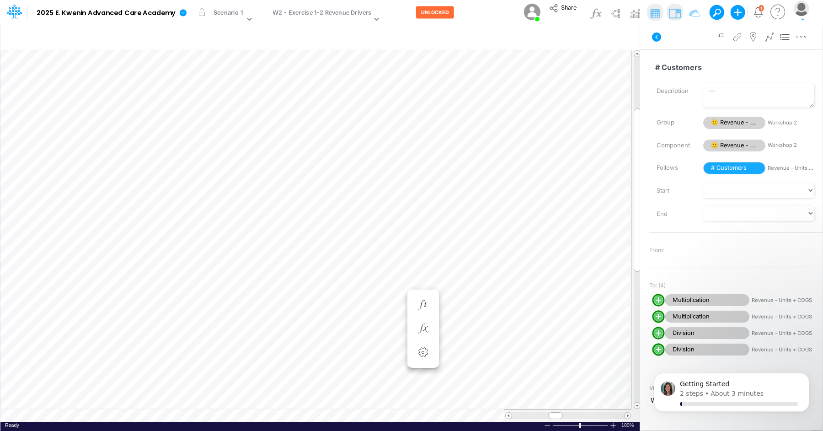
scroll to position [4, 0]
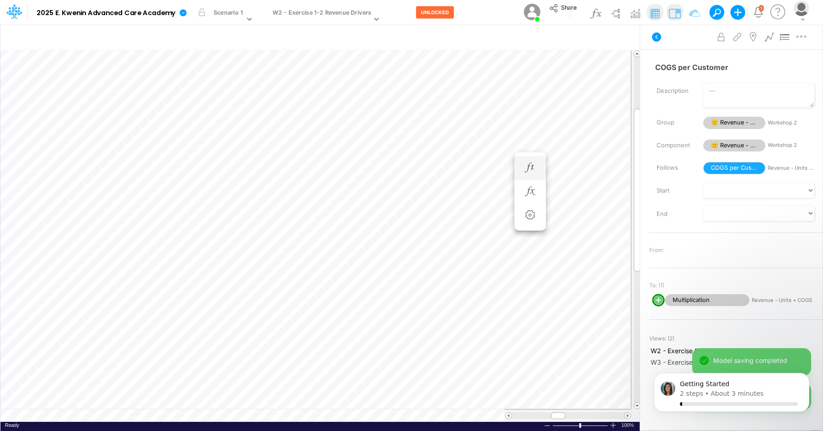
scroll to position [4, 0]
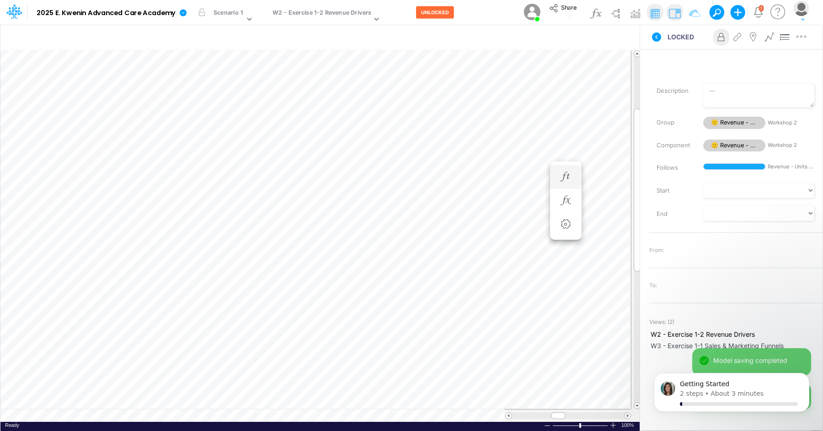
scroll to position [4, 0]
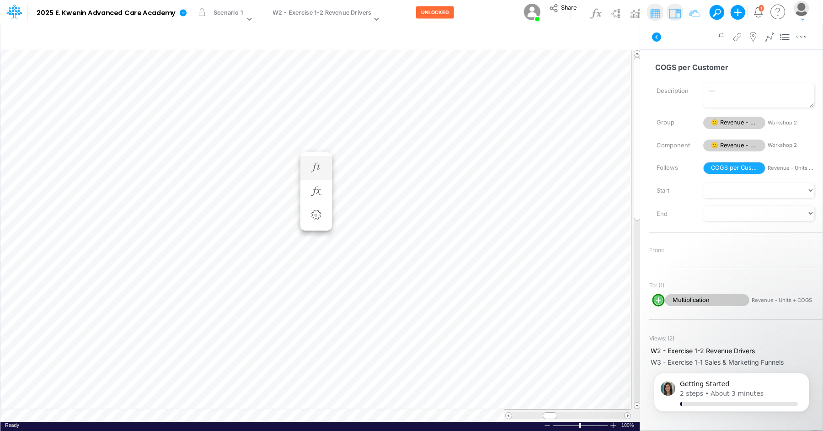
scroll to position [4, 0]
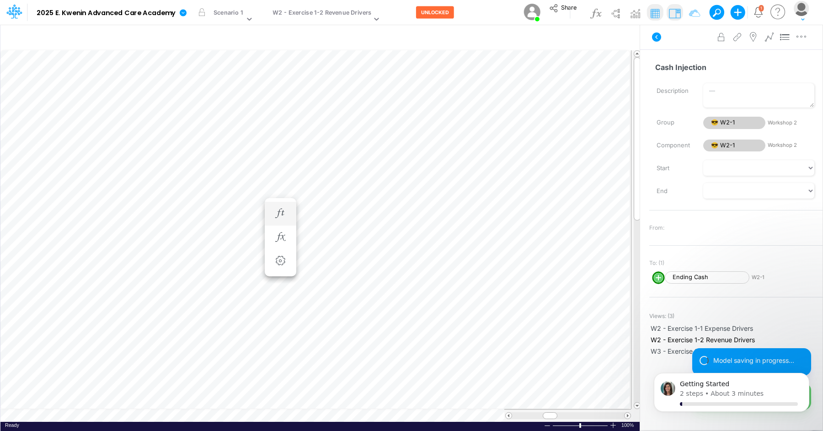
scroll to position [4, 0]
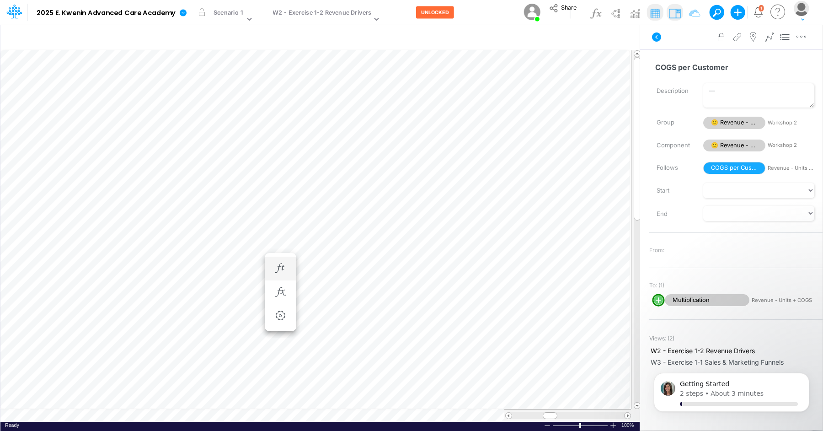
scroll to position [4, 0]
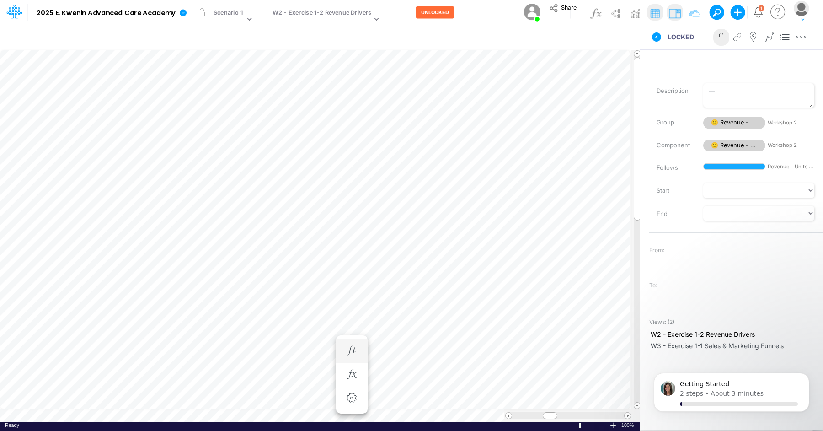
scroll to position [4, 0]
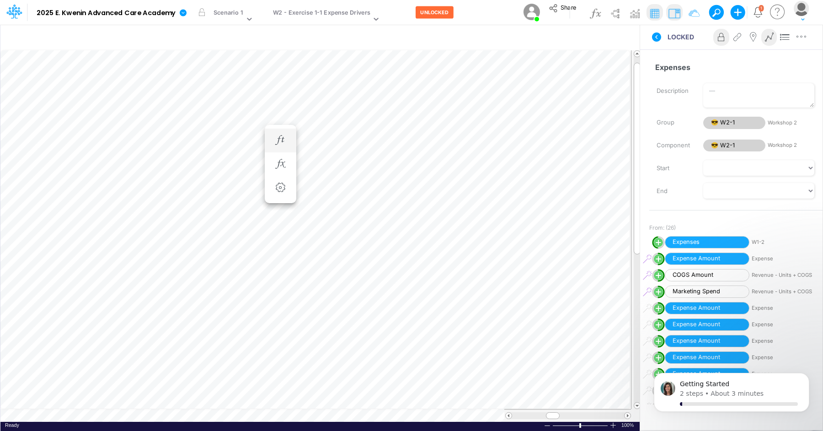
scroll to position [4, 0]
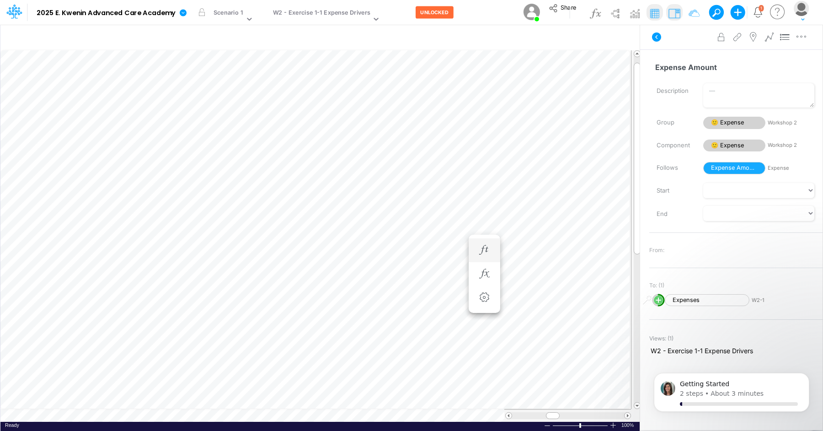
click at [474, 246] on li "Expense Amount =" at bounding box center [485, 250] width 32 height 24
click at [490, 252] on icon "button" at bounding box center [484, 250] width 14 height 10
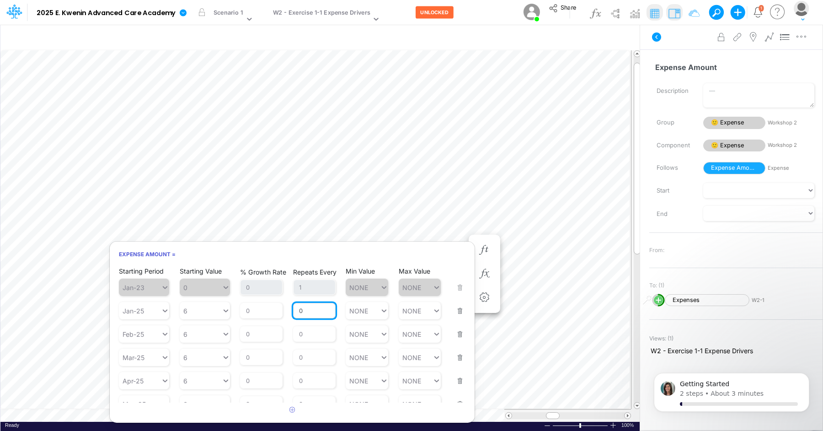
click at [308, 309] on input "0" at bounding box center [314, 311] width 43 height 16
type input "1"
type input "NONE"
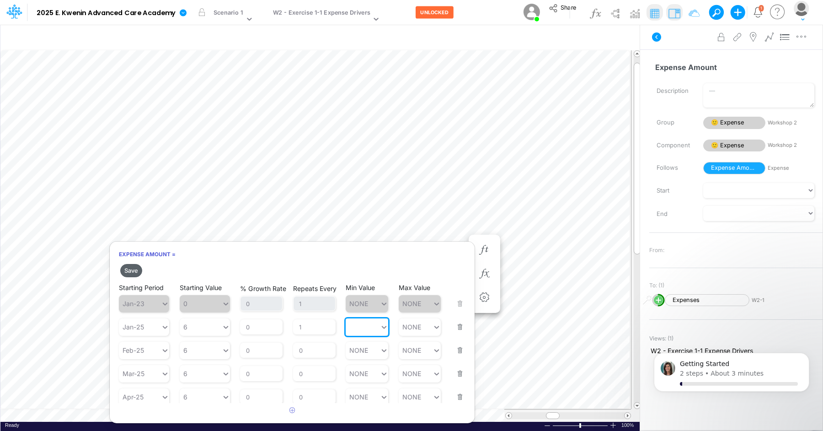
click at [137, 266] on button "Save" at bounding box center [131, 270] width 22 height 13
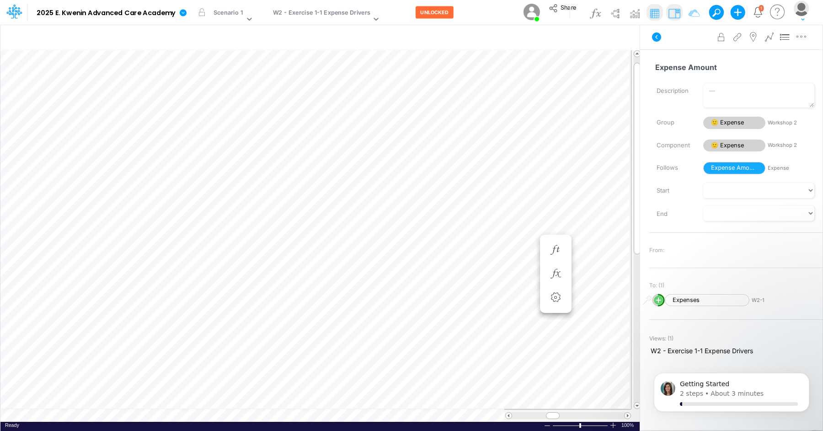
scroll to position [4, 0]
click at [485, 245] on icon "button" at bounding box center [484, 250] width 14 height 10
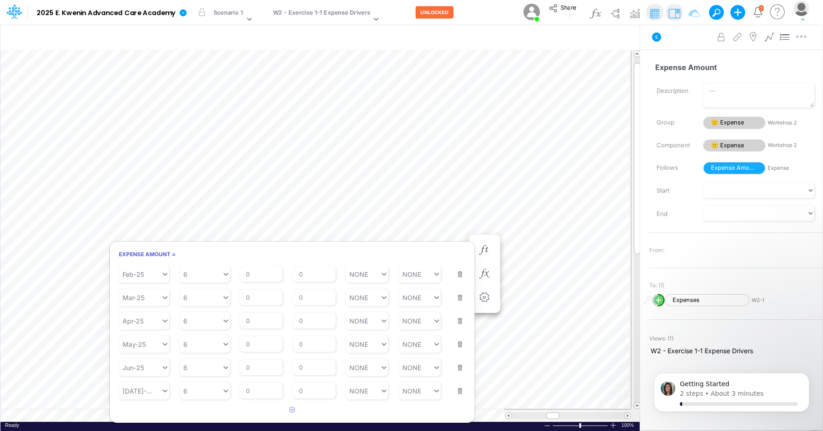
scroll to position [0, 0]
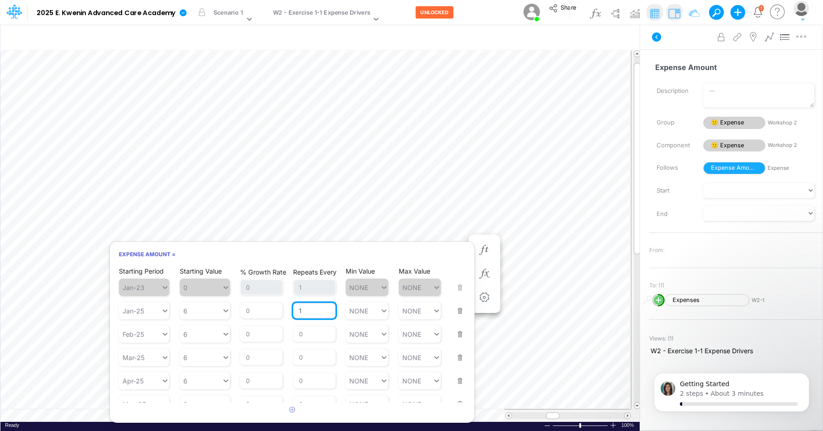
click at [308, 312] on input "1" at bounding box center [314, 311] width 43 height 16
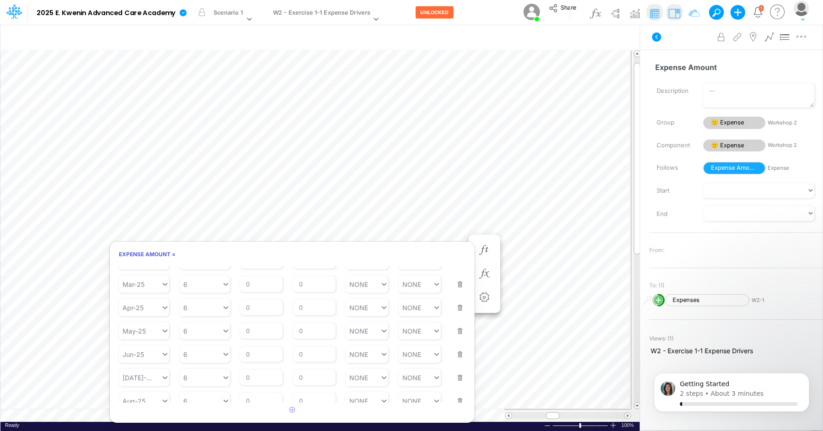
scroll to position [80, 0]
click at [318, 394] on div "Repeats Every 0" at bounding box center [314, 387] width 43 height 27
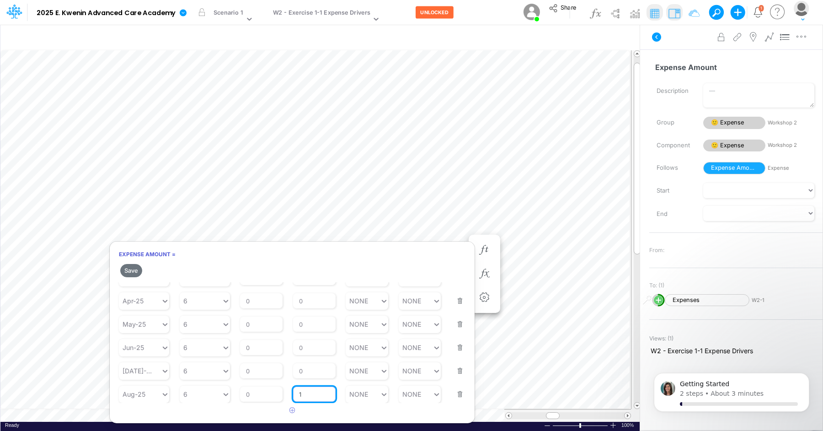
type input "1"
type input "NONE"
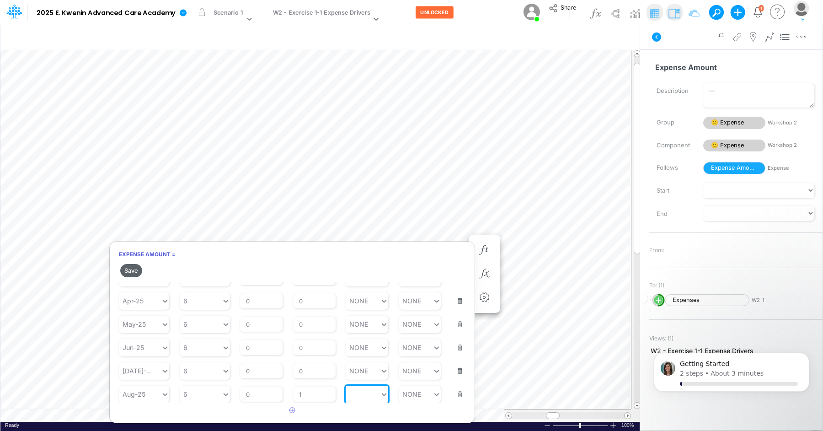
click at [140, 269] on button "Save" at bounding box center [131, 270] width 22 height 13
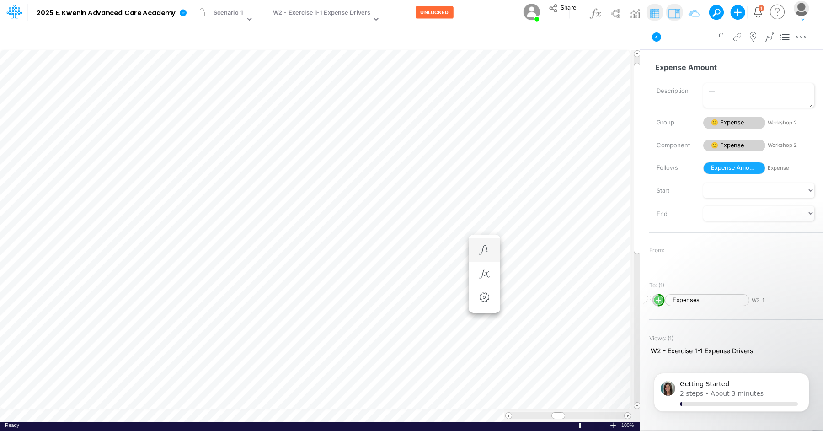
scroll to position [4, 0]
click at [475, 261] on li "Expense Amount =" at bounding box center [485, 259] width 32 height 24
click at [486, 260] on icon "button" at bounding box center [484, 259] width 14 height 10
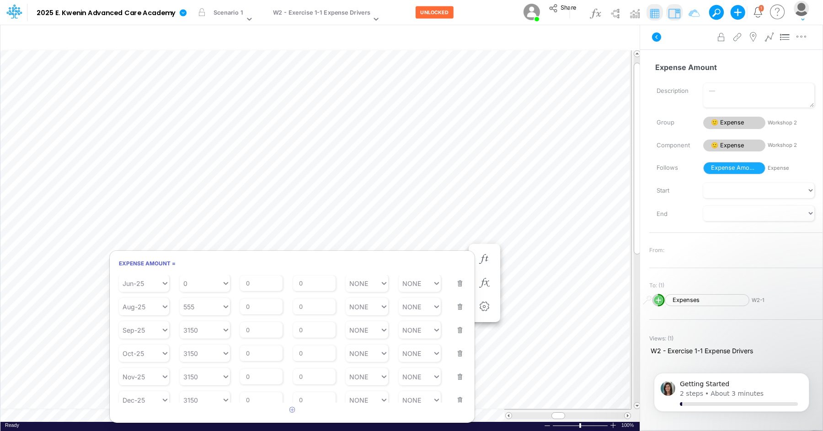
scroll to position [159, 0]
click at [316, 397] on input "0" at bounding box center [314, 394] width 43 height 16
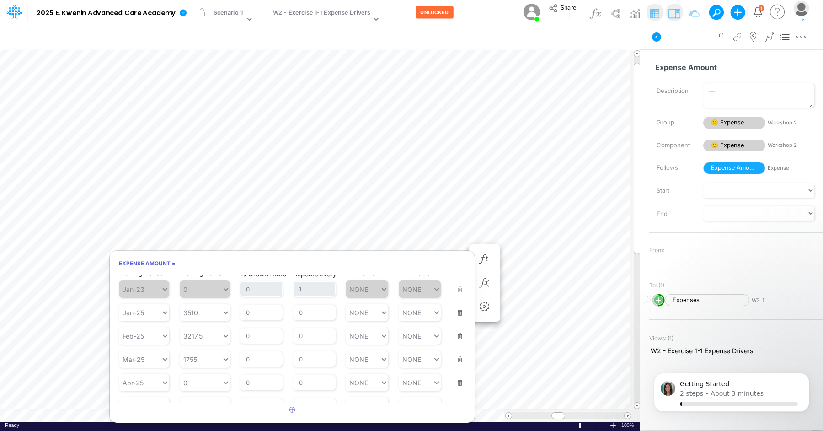
scroll to position [0, 0]
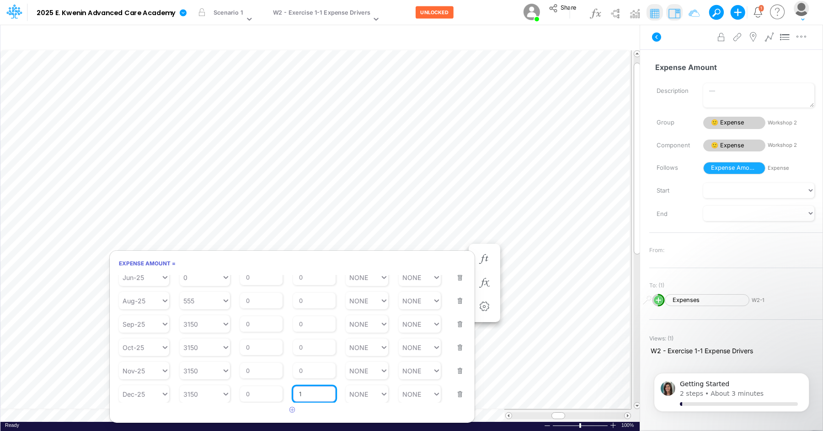
type input "1"
type input "NONE"
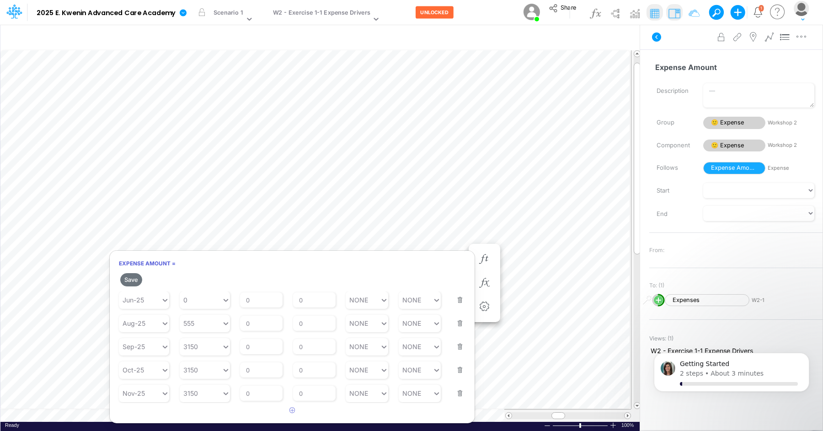
scroll to position [150, 0]
click at [134, 278] on button "Save" at bounding box center [131, 279] width 22 height 13
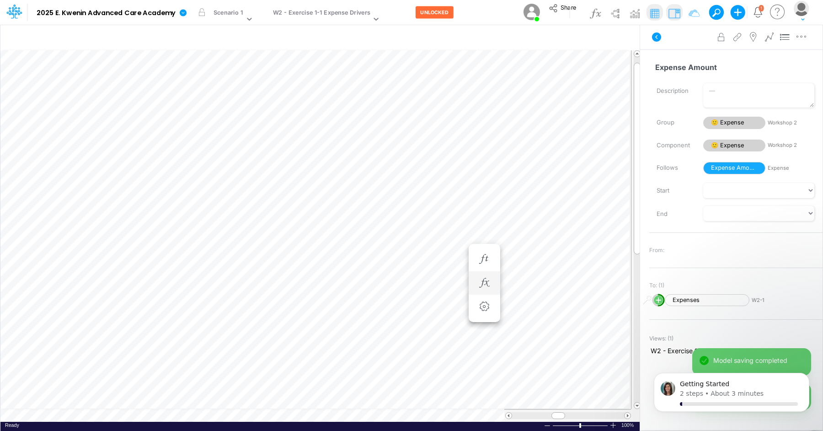
scroll to position [4, 0]
click at [493, 272] on li "Expense Amount =" at bounding box center [485, 268] width 32 height 24
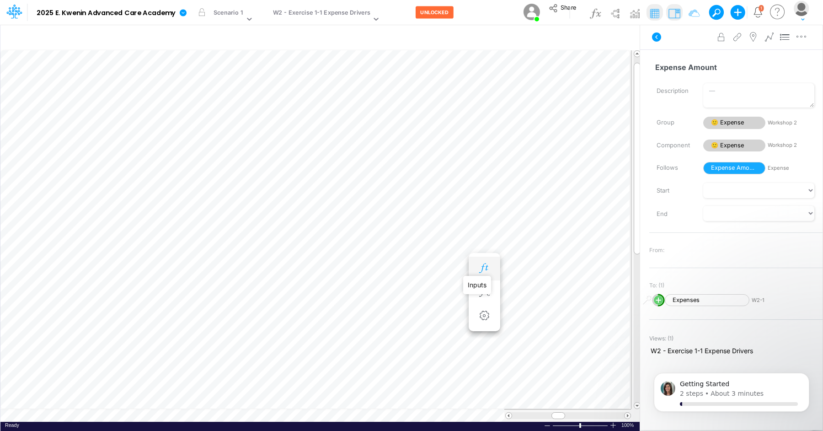
click at [486, 270] on icon "button" at bounding box center [484, 268] width 14 height 10
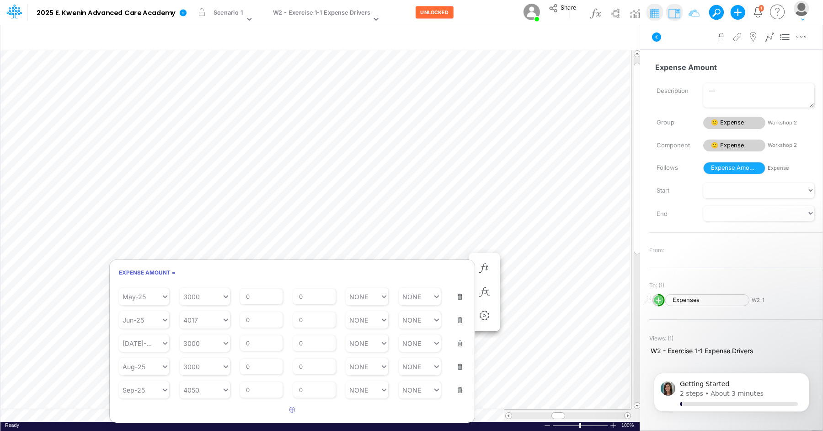
scroll to position [192, 0]
click at [311, 396] on input "0" at bounding box center [314, 394] width 43 height 16
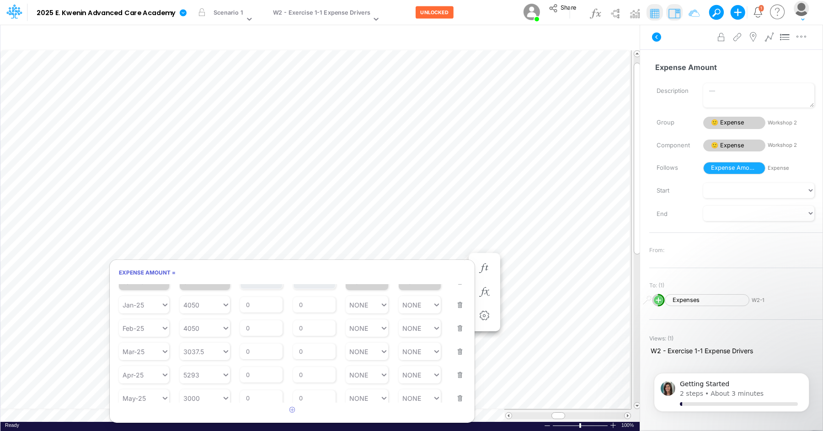
scroll to position [0, 0]
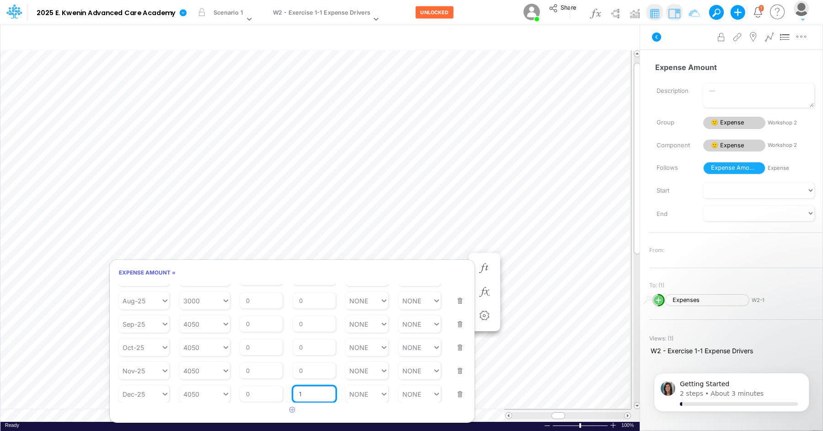
type input "1"
type input "NONE"
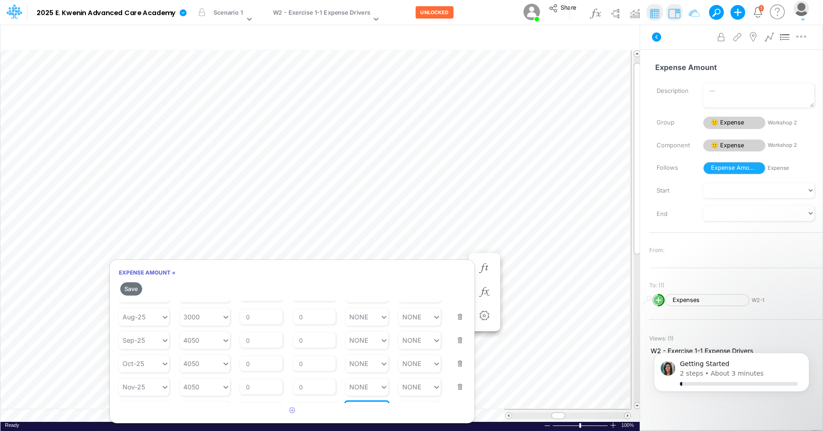
scroll to position [207, 0]
click at [137, 286] on button "Save" at bounding box center [131, 288] width 22 height 13
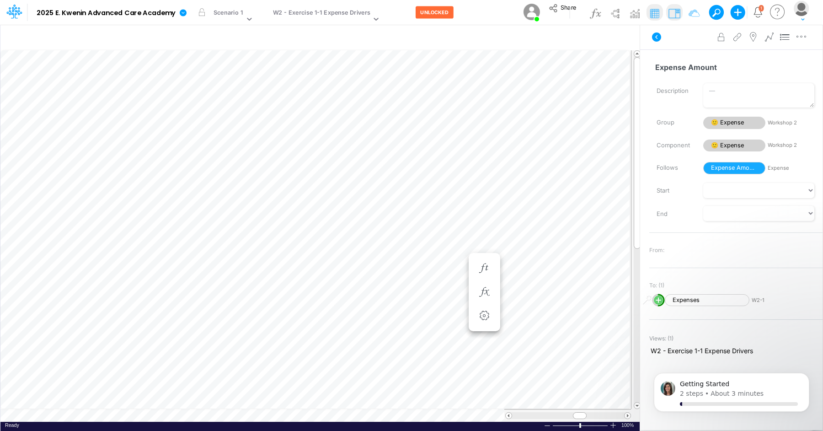
scroll to position [4, 0]
click at [451, 285] on icon "button" at bounding box center [449, 287] width 14 height 10
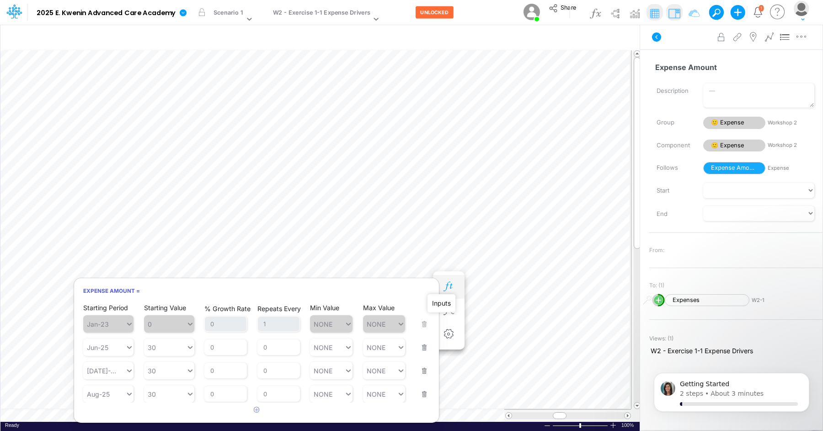
click at [451, 287] on icon "button" at bounding box center [449, 287] width 14 height 10
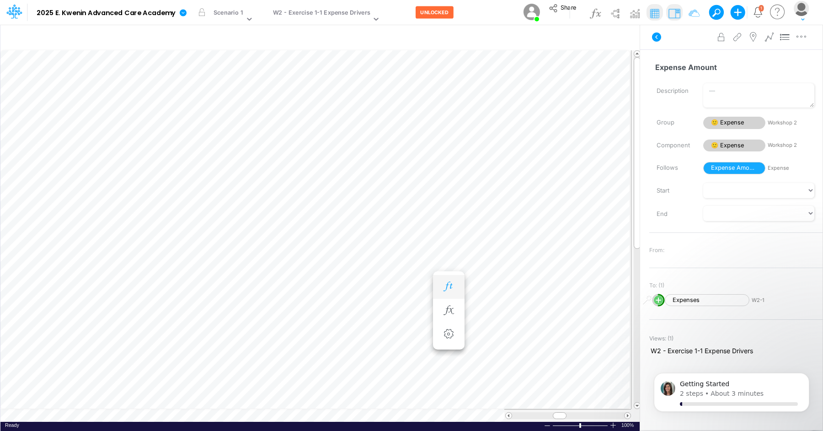
click at [451, 288] on icon "button" at bounding box center [449, 287] width 14 height 10
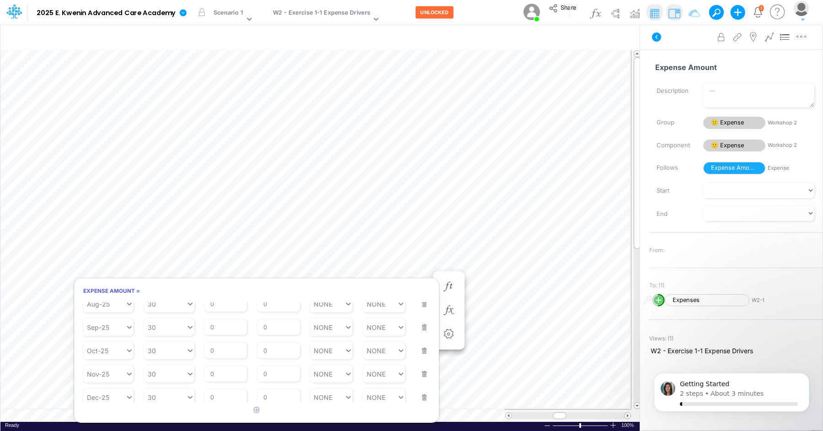
scroll to position [94, 0]
click at [274, 391] on input "0" at bounding box center [278, 393] width 43 height 16
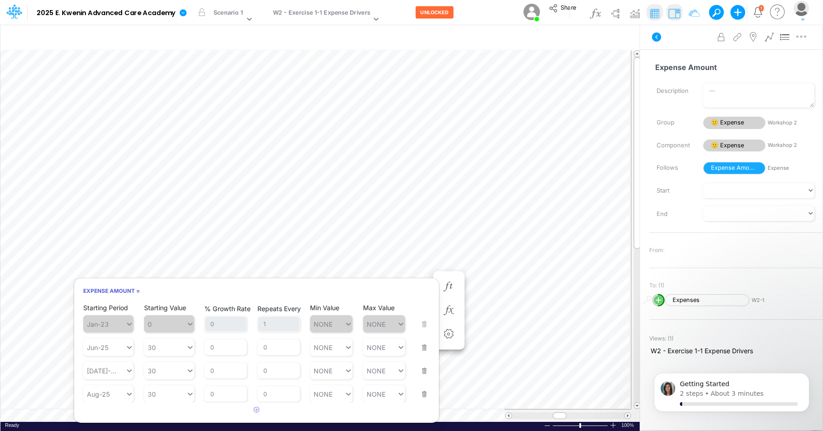
scroll to position [0, 0]
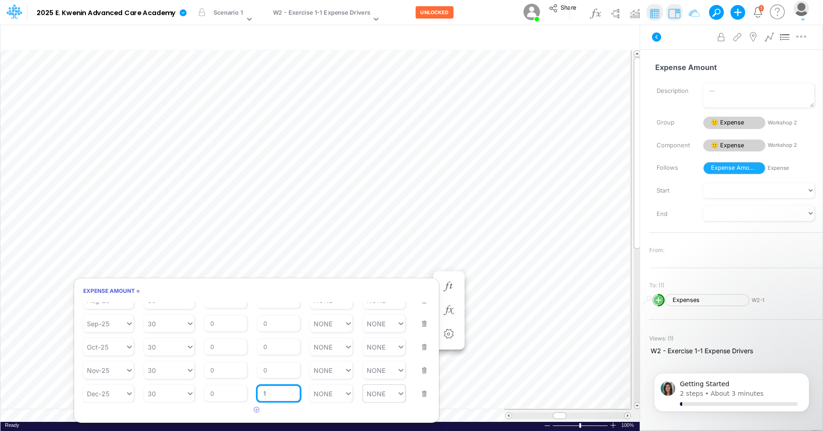
type input "1"
type input "NONE"
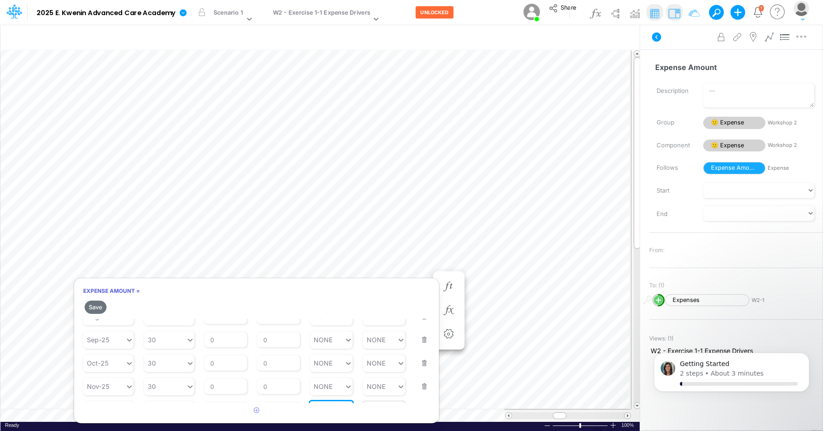
scroll to position [109, 0]
click at [101, 307] on button "Save" at bounding box center [96, 306] width 22 height 13
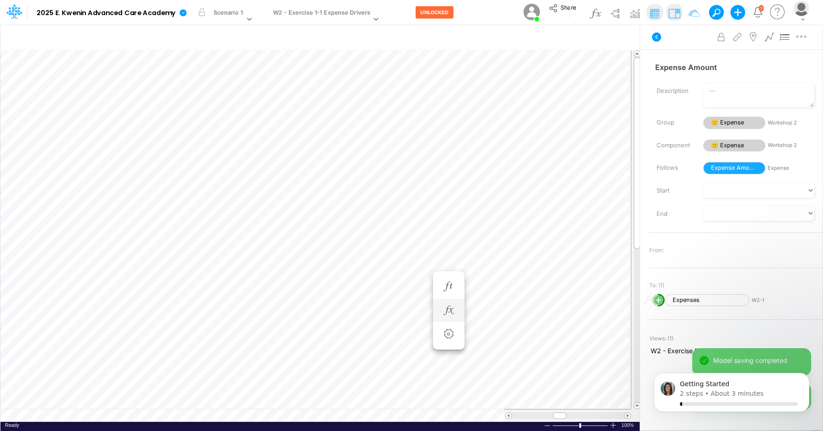
scroll to position [4, 0]
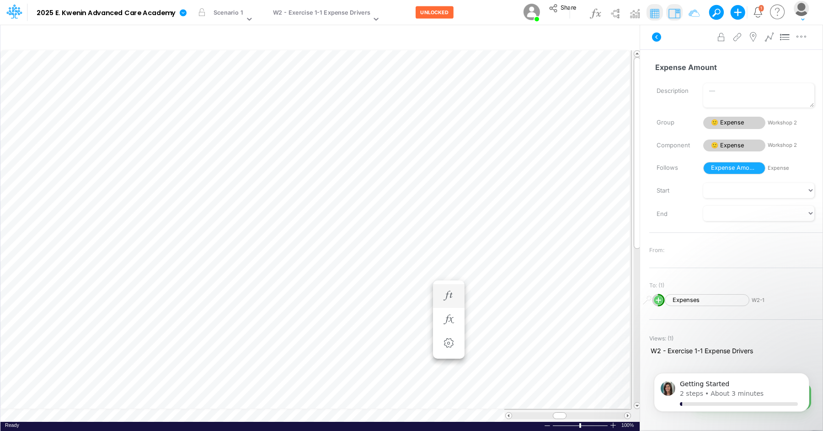
click at [439, 289] on li "Expense Amount =" at bounding box center [449, 296] width 32 height 24
click at [449, 294] on icon "button" at bounding box center [449, 296] width 14 height 10
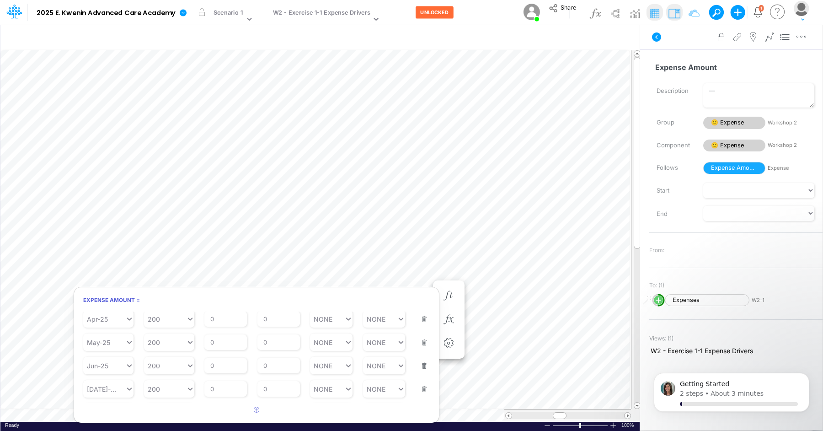
scroll to position [219, 0]
click at [276, 392] on input "0" at bounding box center [278, 394] width 43 height 16
type input "1"
type input "NONE"
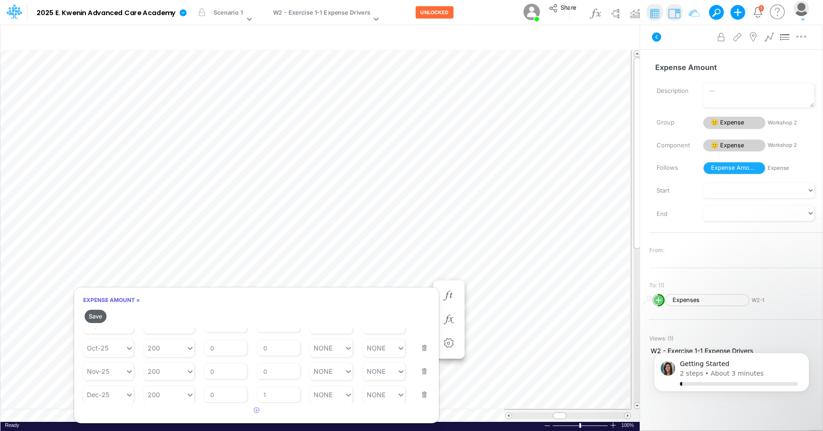
click at [101, 318] on button "Save" at bounding box center [96, 315] width 22 height 13
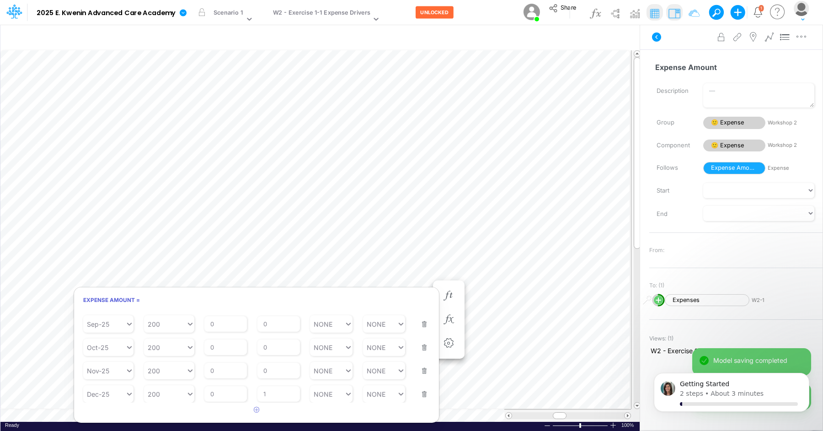
scroll to position [4, 0]
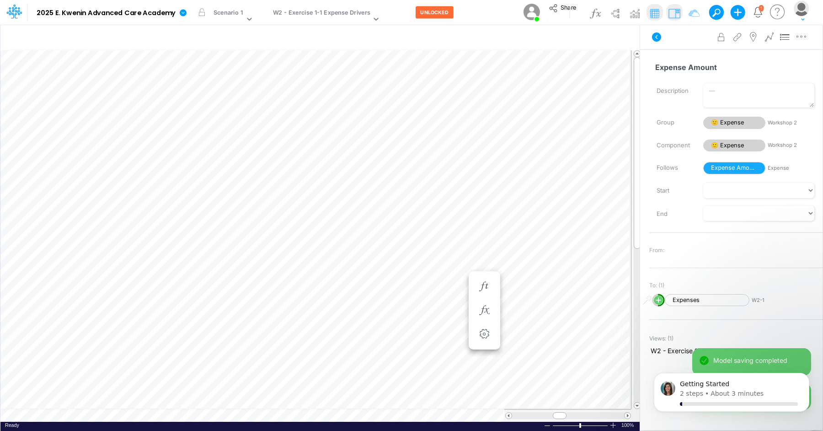
scroll to position [4, 0]
click at [448, 304] on icon "button" at bounding box center [449, 305] width 14 height 10
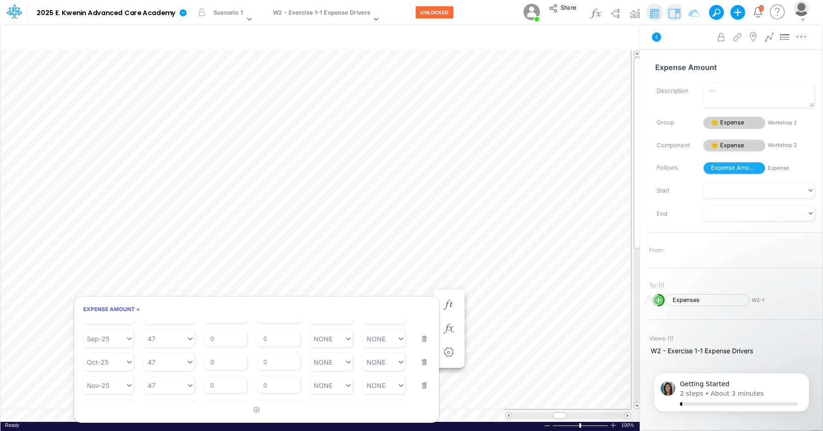
scroll to position [228, 0]
click at [290, 392] on input "0" at bounding box center [278, 394] width 43 height 16
type input "1"
type input "NONE"
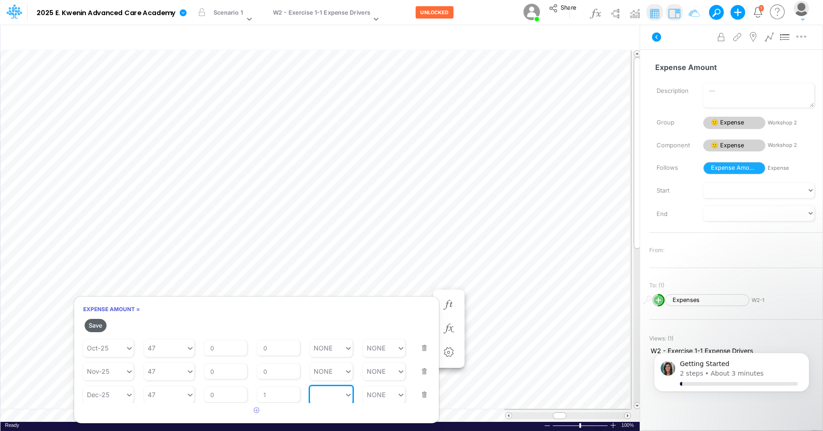
click at [103, 325] on button "Save" at bounding box center [96, 325] width 22 height 13
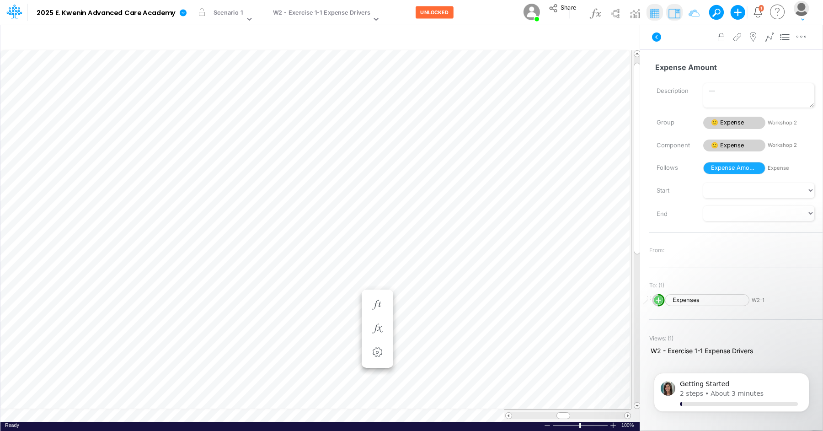
scroll to position [4, 0]
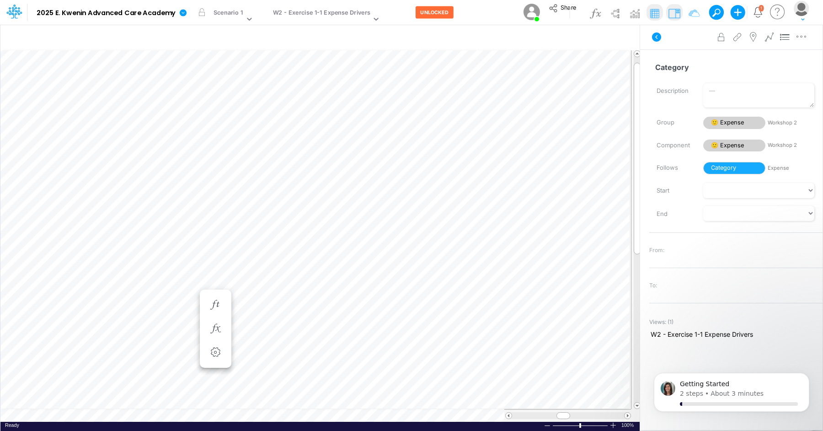
scroll to position [4, 0]
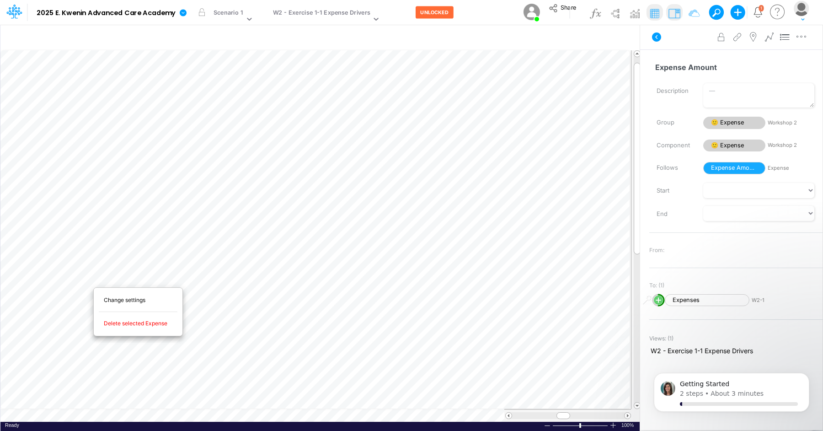
click at [114, 321] on span "Delete selected Expense" at bounding box center [141, 323] width 74 height 8
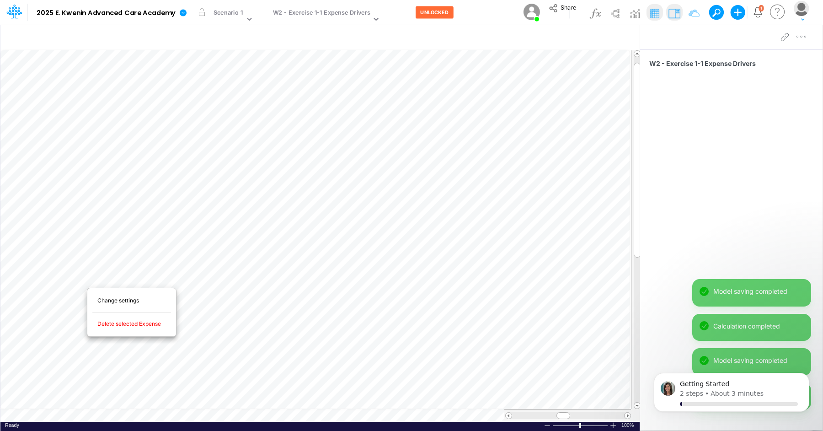
click at [108, 320] on span "Delete selected Expense" at bounding box center [134, 324] width 74 height 8
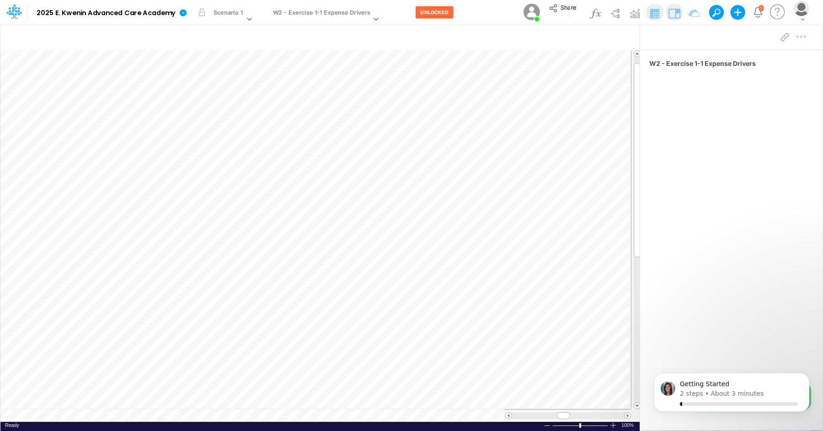
scroll to position [4, 0]
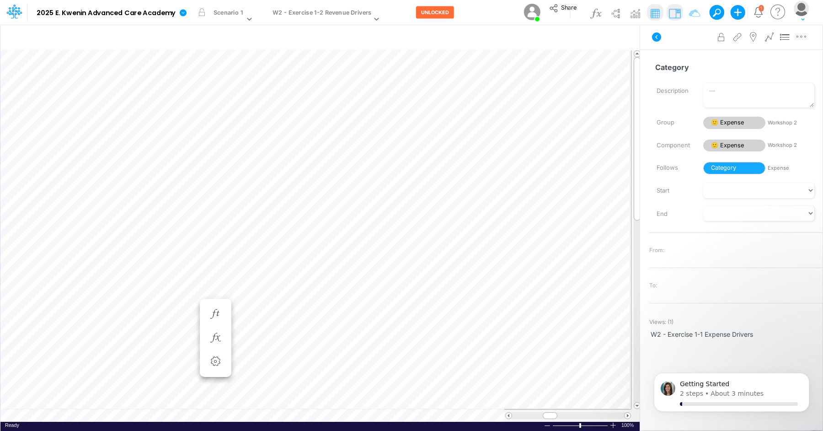
scroll to position [4, 0]
click at [405, 410] on table at bounding box center [320, 235] width 640 height 371
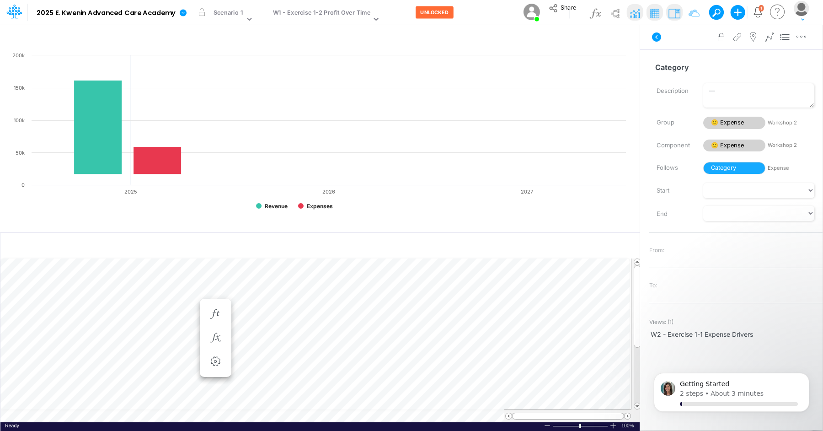
scroll to position [4, 0]
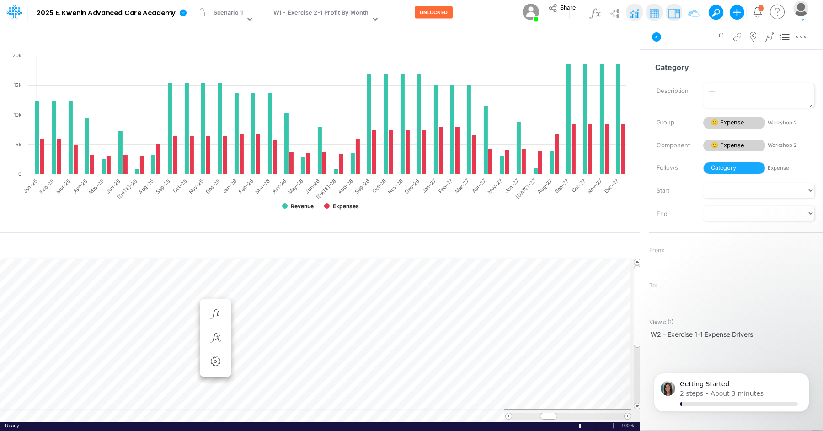
scroll to position [4, 0]
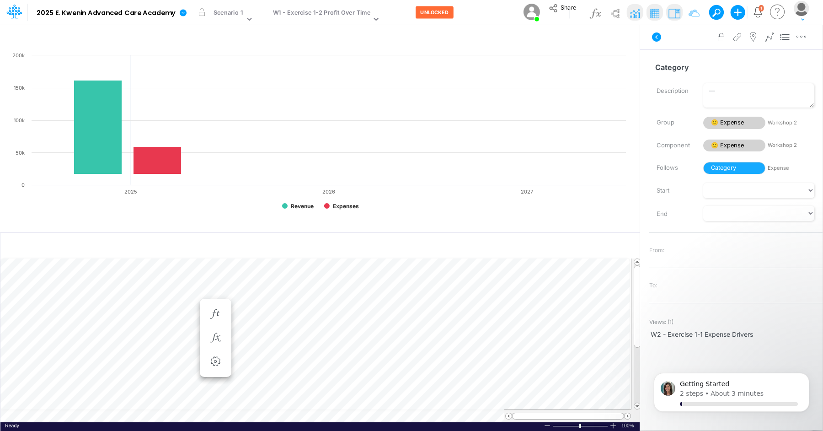
scroll to position [4, 0]
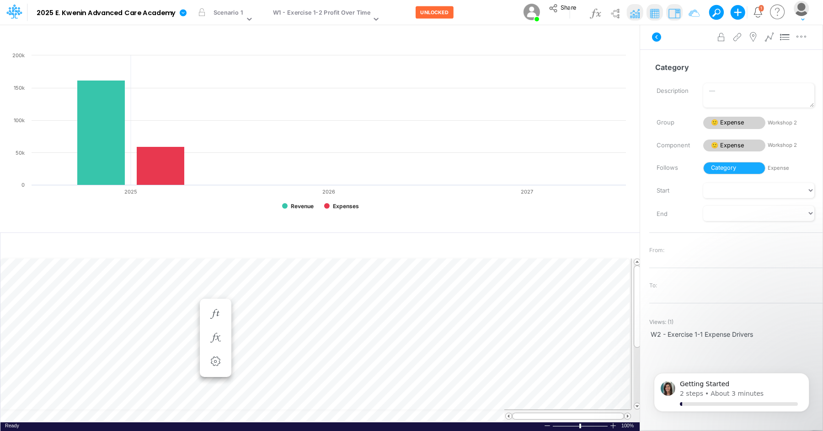
click at [124, 418] on td at bounding box center [315, 415] width 630 height 13
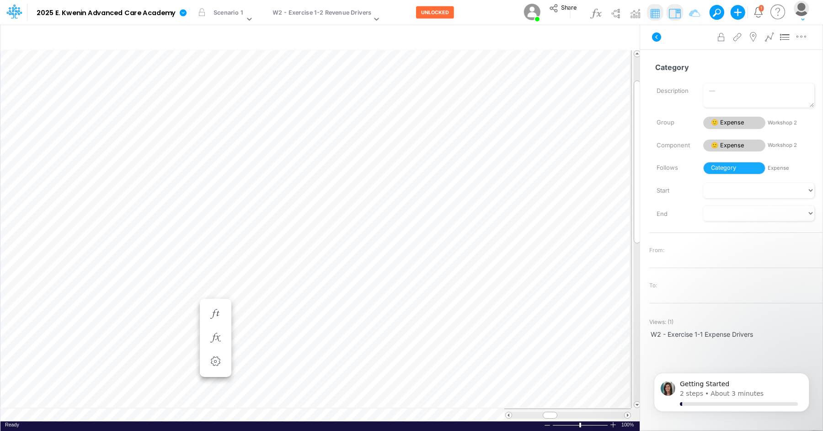
scroll to position [4, 0]
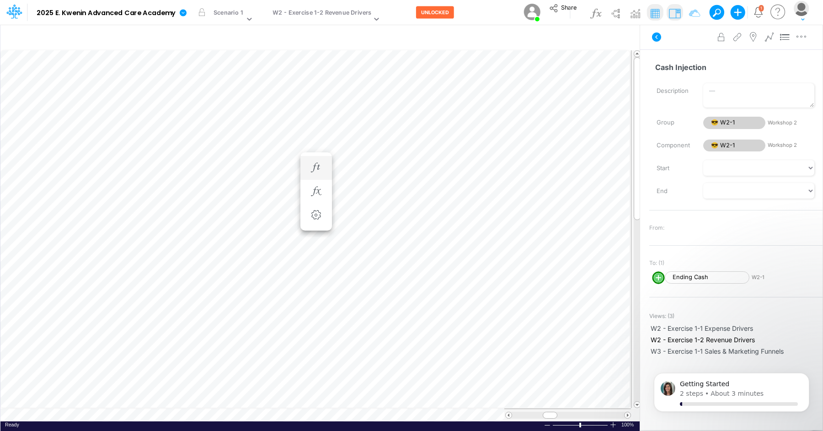
scroll to position [4, 0]
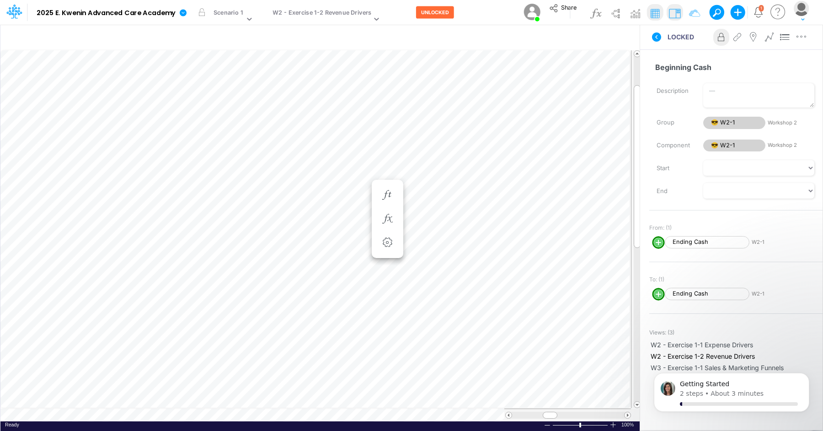
click at [339, 417] on table at bounding box center [320, 235] width 640 height 371
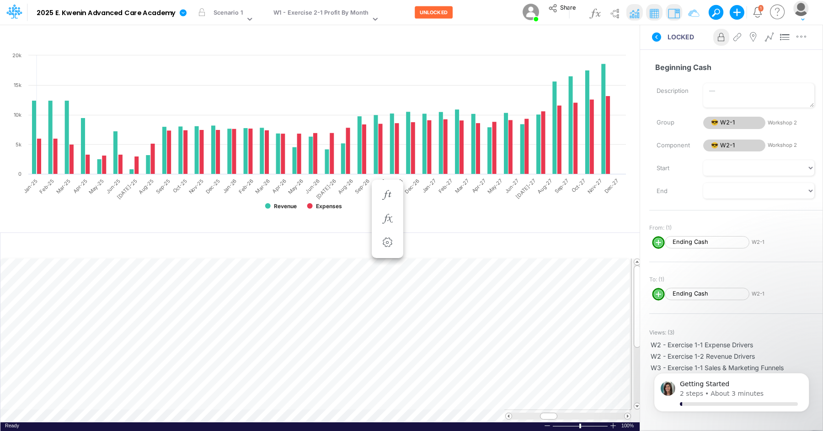
scroll to position [4, 0]
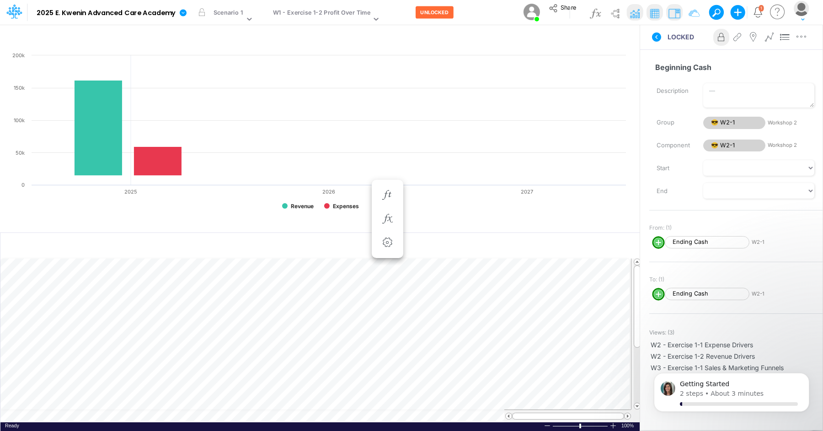
scroll to position [4, 0]
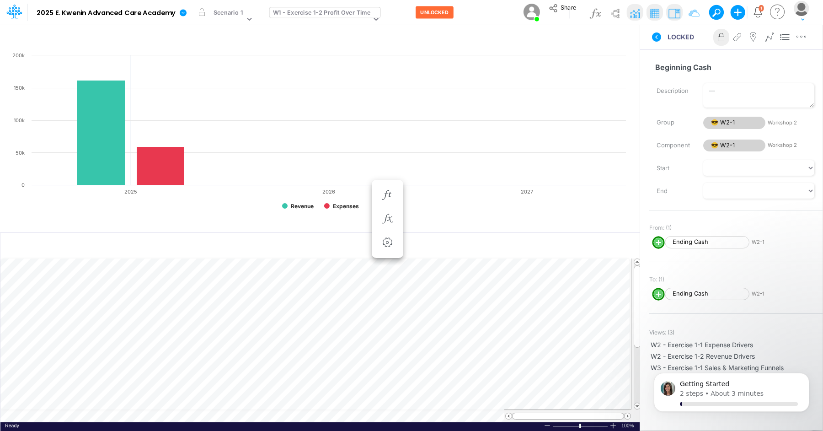
click at [335, 19] on div "W1 - Exercise 1-2 Profit Over Time" at bounding box center [321, 13] width 97 height 11
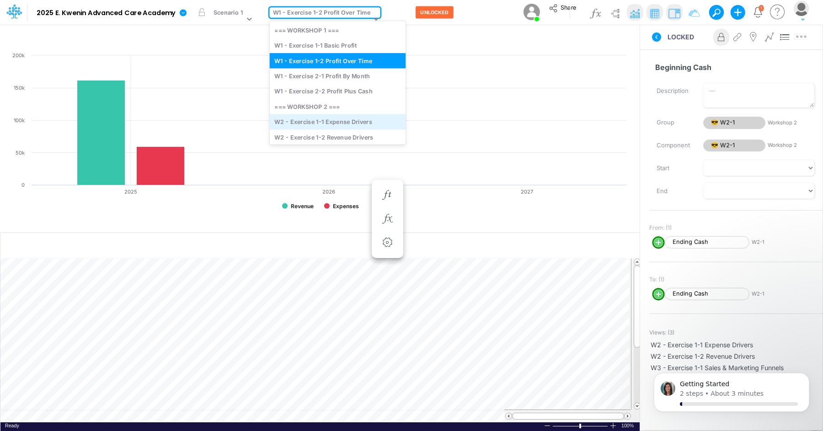
click at [357, 121] on div "W2 - Exercise 1-1 Expense Drivers" at bounding box center [338, 121] width 136 height 15
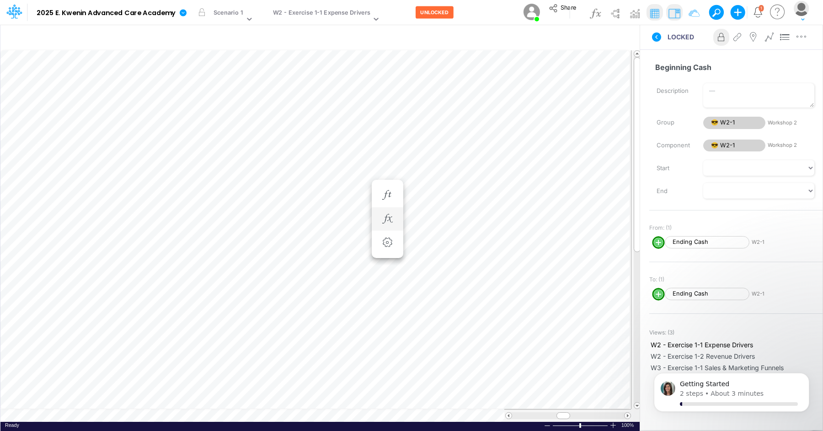
scroll to position [4, 0]
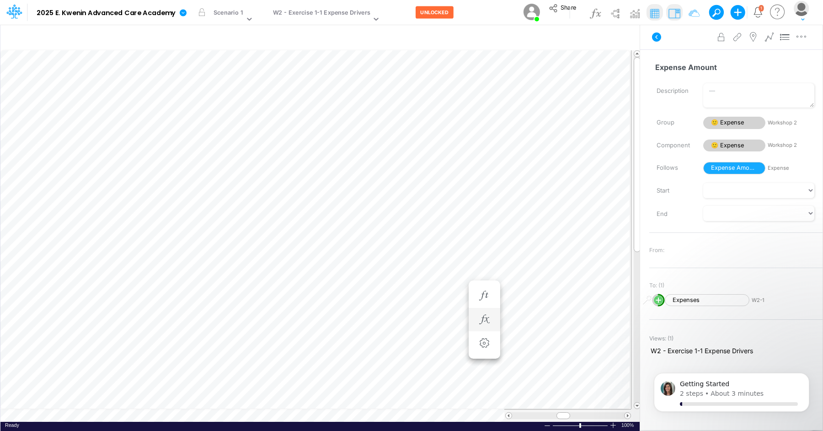
scroll to position [4, 0]
click at [352, 13] on div "W2 - Exercise 1-1 Expense Drivers" at bounding box center [321, 13] width 97 height 11
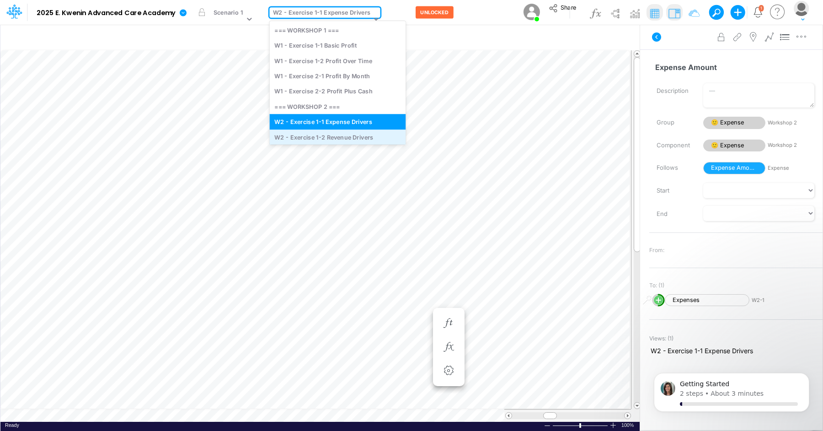
click at [353, 133] on div "W2 - Exercise 1-2 Revenue Drivers" at bounding box center [338, 136] width 136 height 15
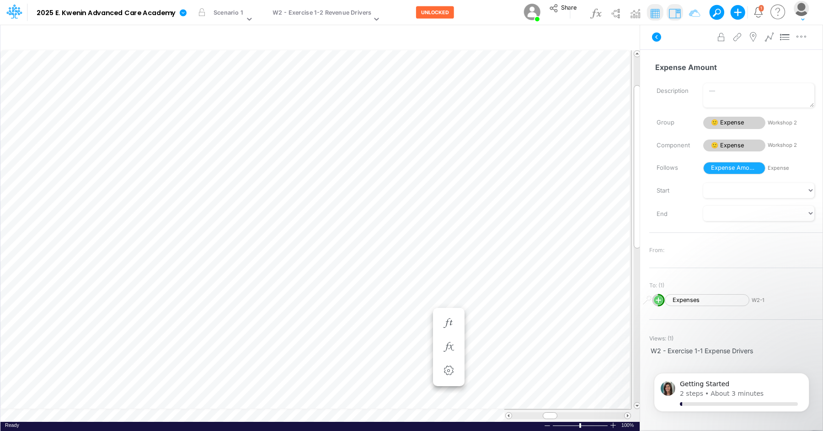
scroll to position [4, 0]
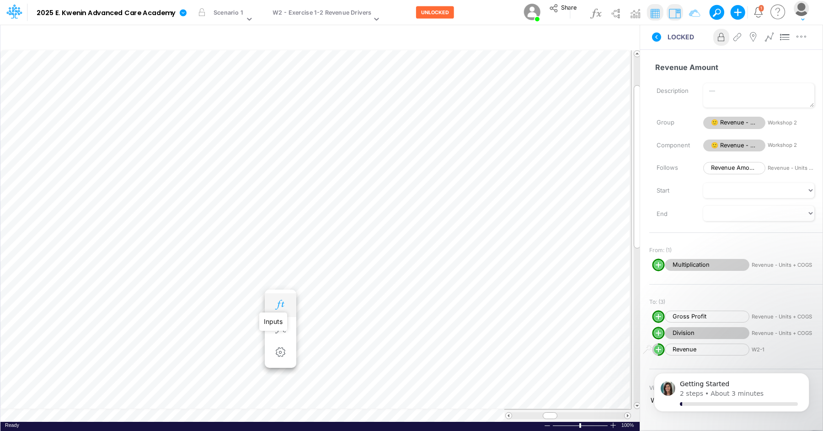
click at [279, 301] on icon "button" at bounding box center [280, 305] width 14 height 10
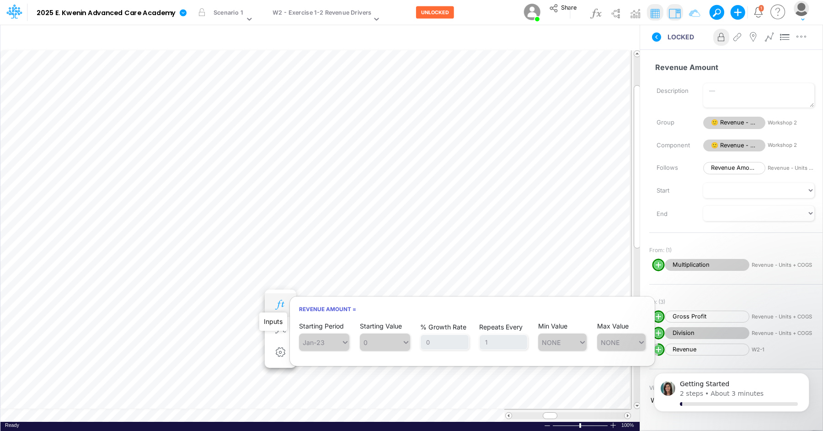
click at [286, 303] on icon "button" at bounding box center [280, 305] width 14 height 10
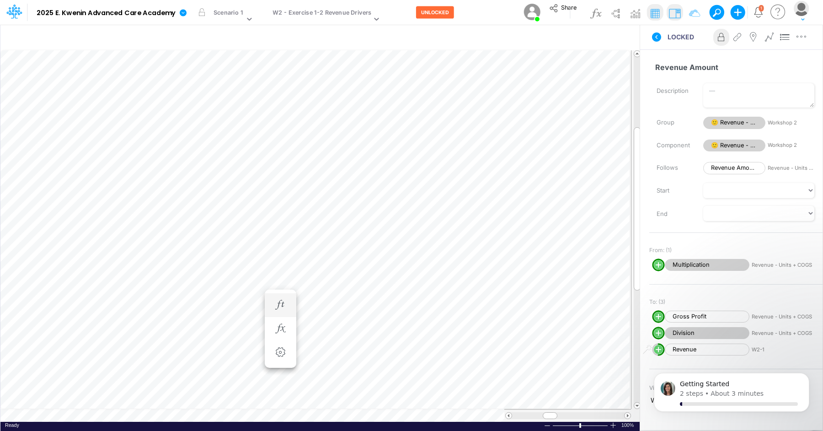
scroll to position [4, 0]
click at [286, 302] on icon "button" at bounding box center [280, 305] width 14 height 10
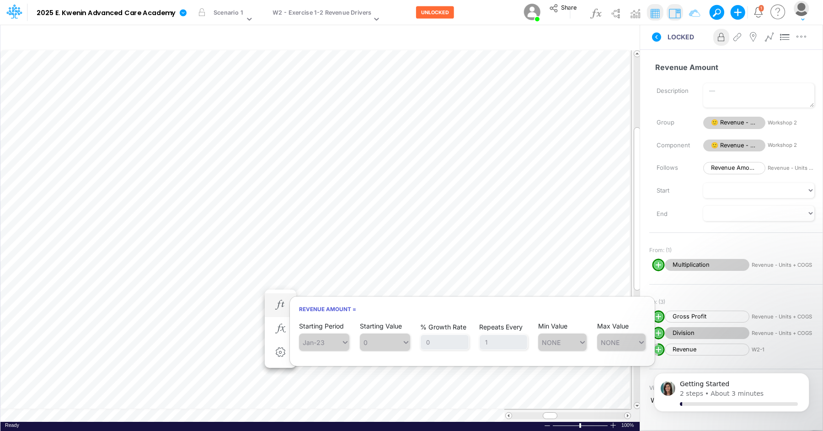
click at [339, 337] on span "Jan-23" at bounding box center [324, 341] width 50 height 17
click at [383, 338] on span "0" at bounding box center [385, 341] width 50 height 17
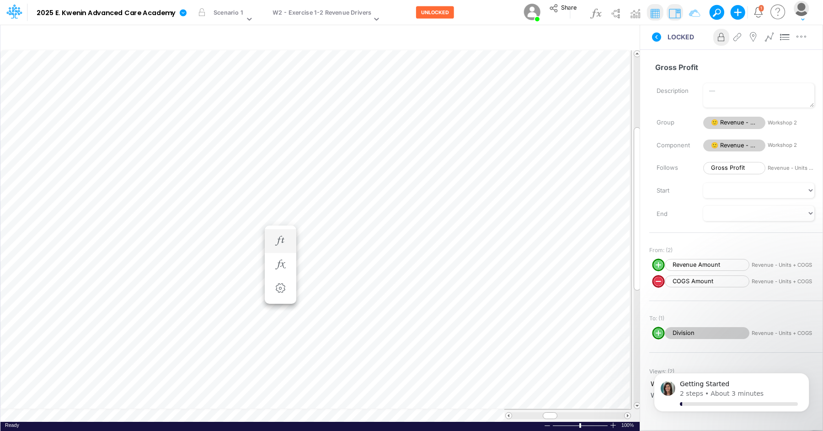
scroll to position [4, 0]
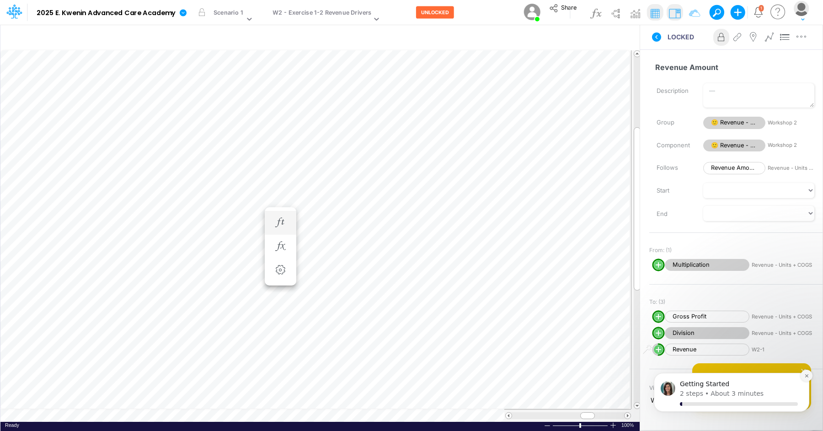
click at [808, 375] on icon "Dismiss notification" at bounding box center [806, 375] width 5 height 5
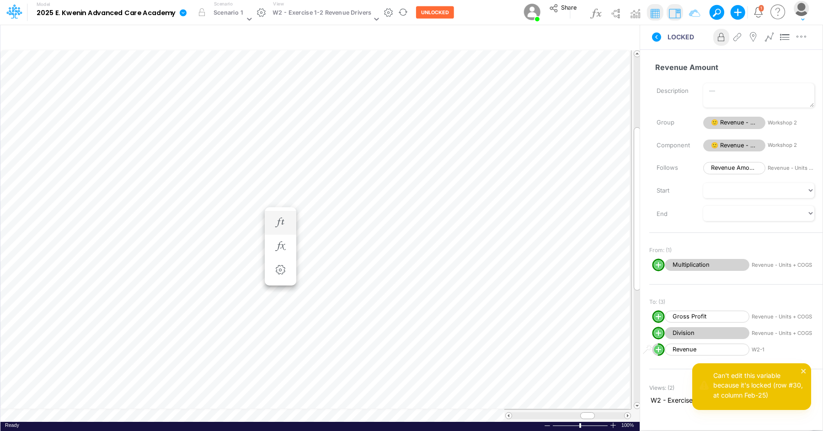
click at [429, 23] on div "Model 2025 E. Kwenin Advanced Care Academy Edit model settings Duplicate Import…" at bounding box center [233, 12] width 442 height 24
click at [431, 16] on button "UNLOCKED" at bounding box center [435, 12] width 38 height 12
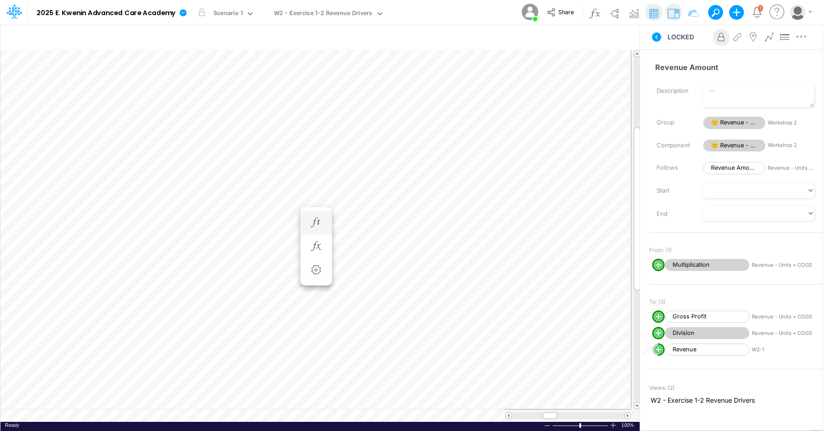
scroll to position [4, 0]
click at [279, 218] on icon "button" at bounding box center [280, 223] width 14 height 10
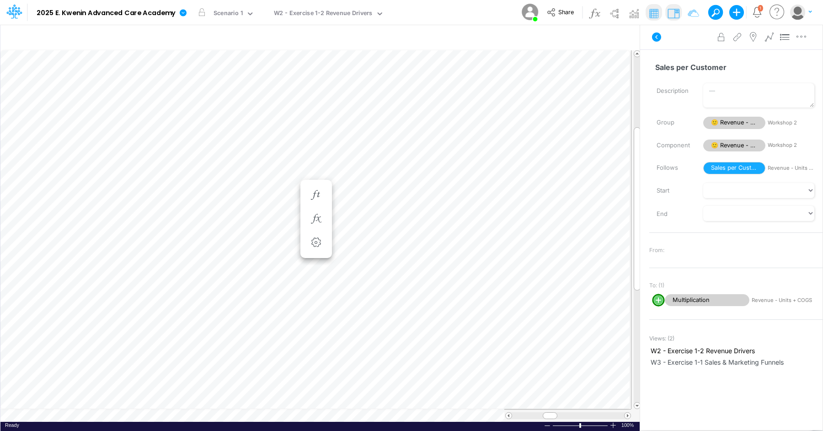
scroll to position [4, 0]
click at [279, 192] on icon "button" at bounding box center [280, 195] width 14 height 10
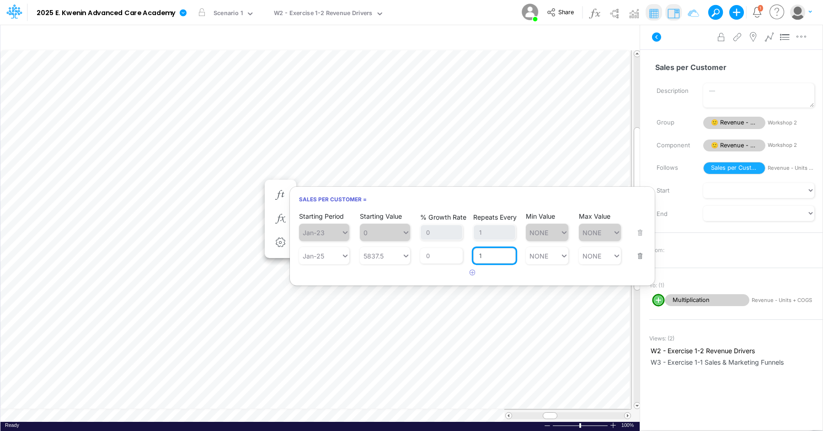
click at [493, 259] on input "1" at bounding box center [494, 256] width 43 height 16
type input "NONE"
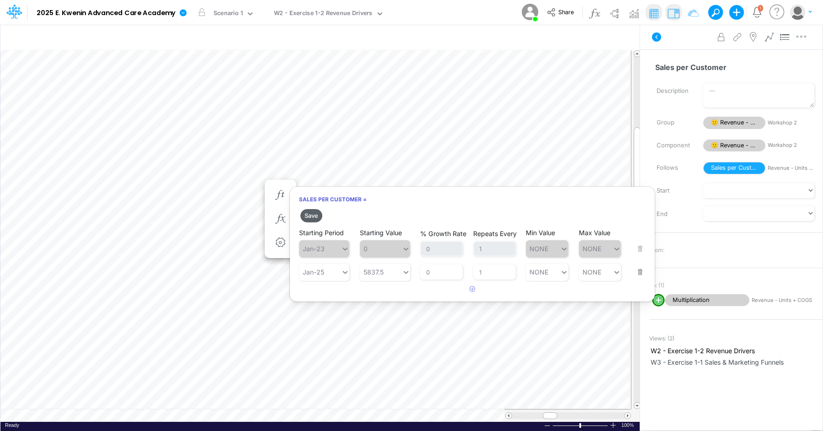
click at [312, 213] on button "Save" at bounding box center [311, 215] width 22 height 13
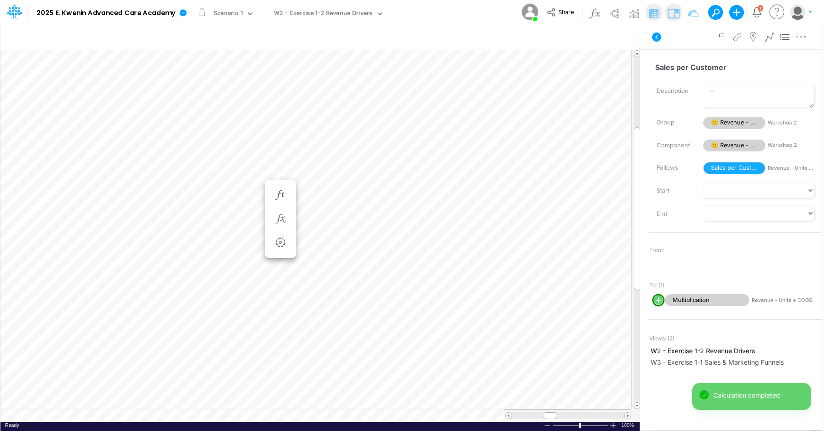
scroll to position [4, 0]
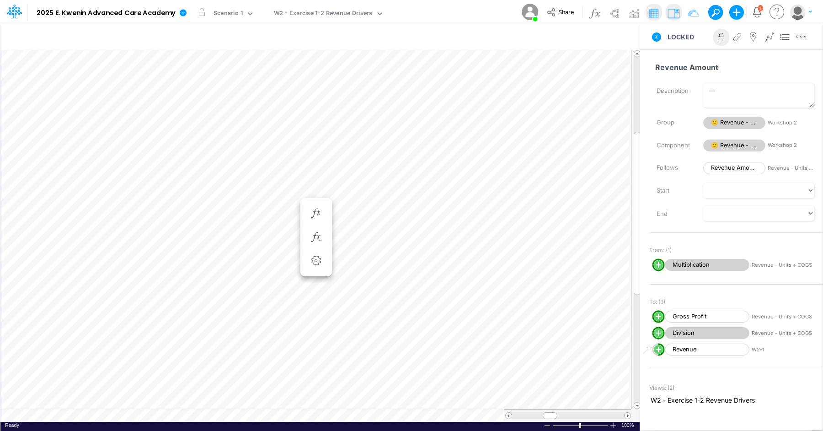
scroll to position [4, 0]
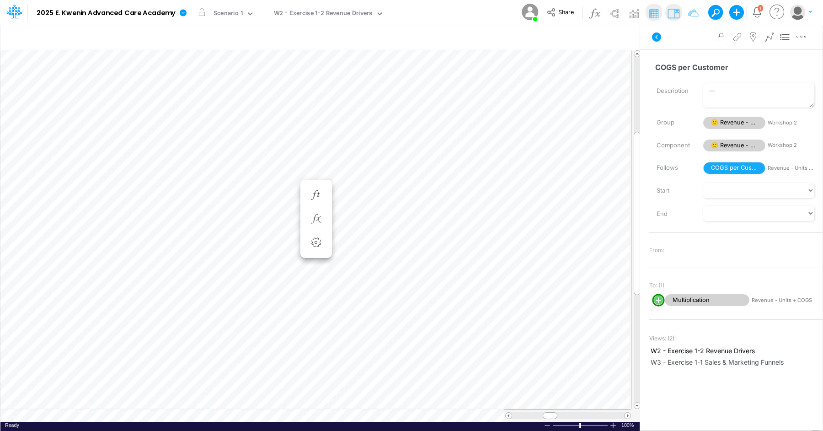
scroll to position [4, 0]
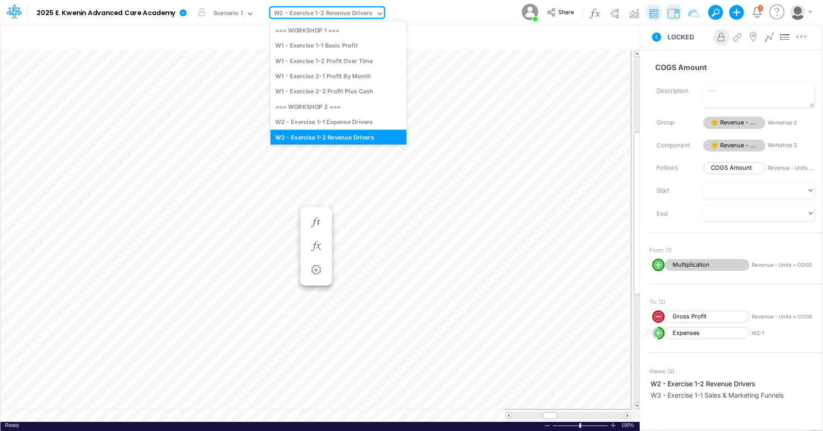
click at [334, 9] on div "W2 - Exercise 1-2 Revenue Drivers" at bounding box center [322, 14] width 105 height 14
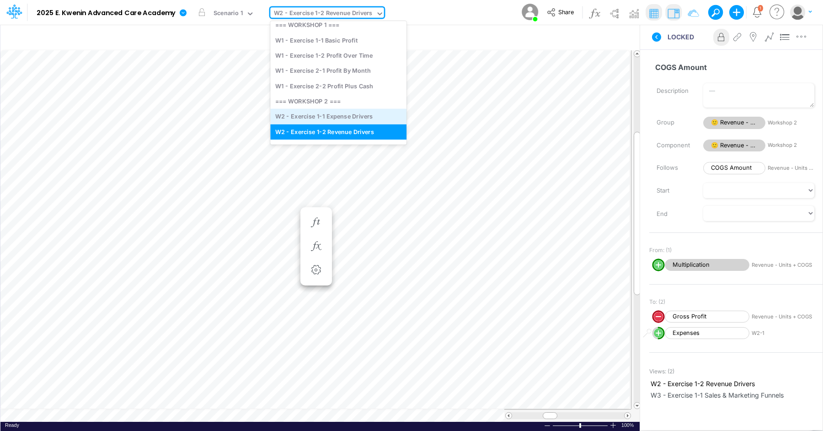
click at [338, 114] on div "W2 - Exercise 1-1 Expense Drivers" at bounding box center [338, 116] width 136 height 15
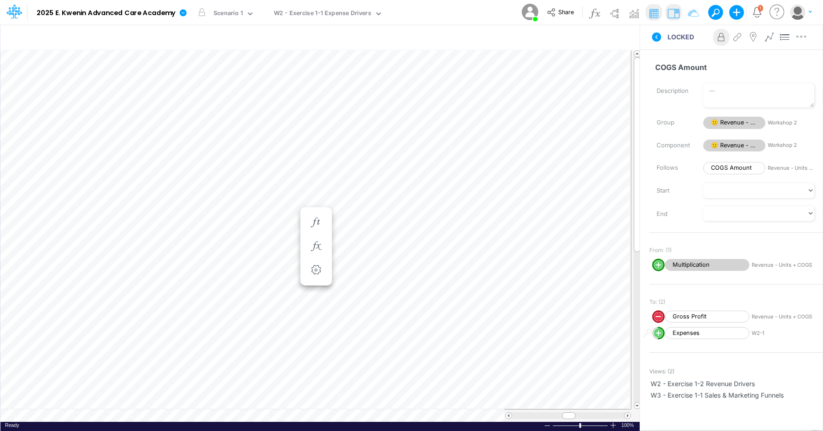
scroll to position [4, 0]
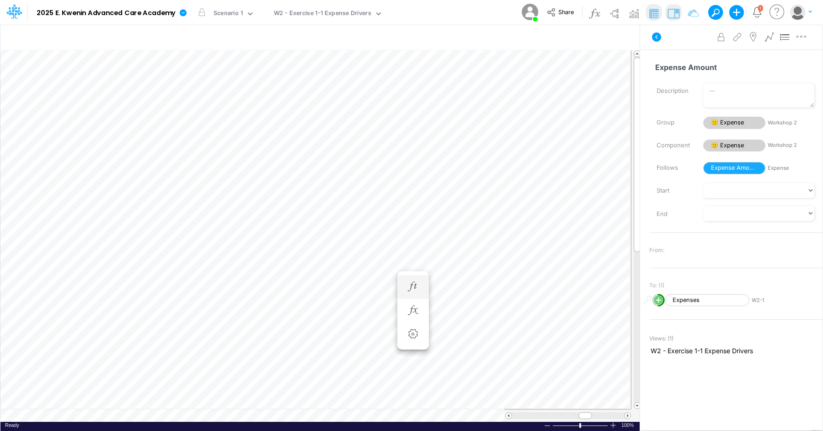
click at [403, 281] on li "Expense Amount =" at bounding box center [413, 287] width 32 height 24
click at [369, 264] on button "button" at bounding box center [377, 268] width 17 height 18
click at [381, 249] on icon "button" at bounding box center [377, 250] width 14 height 10
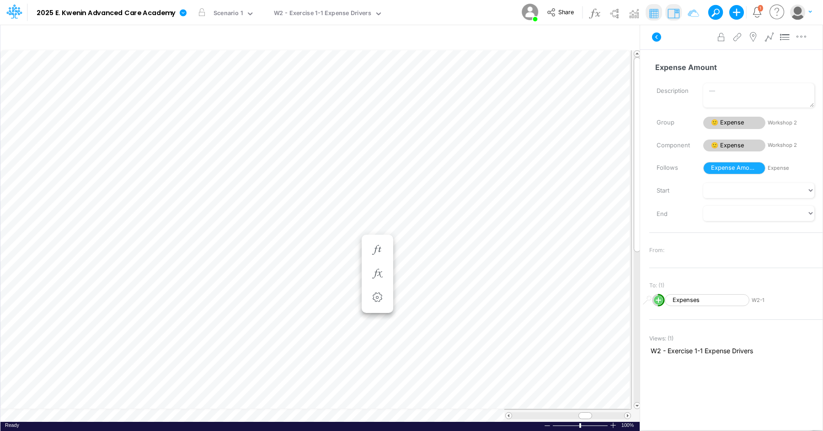
scroll to position [4, 0]
